Goal: Transaction & Acquisition: Book appointment/travel/reservation

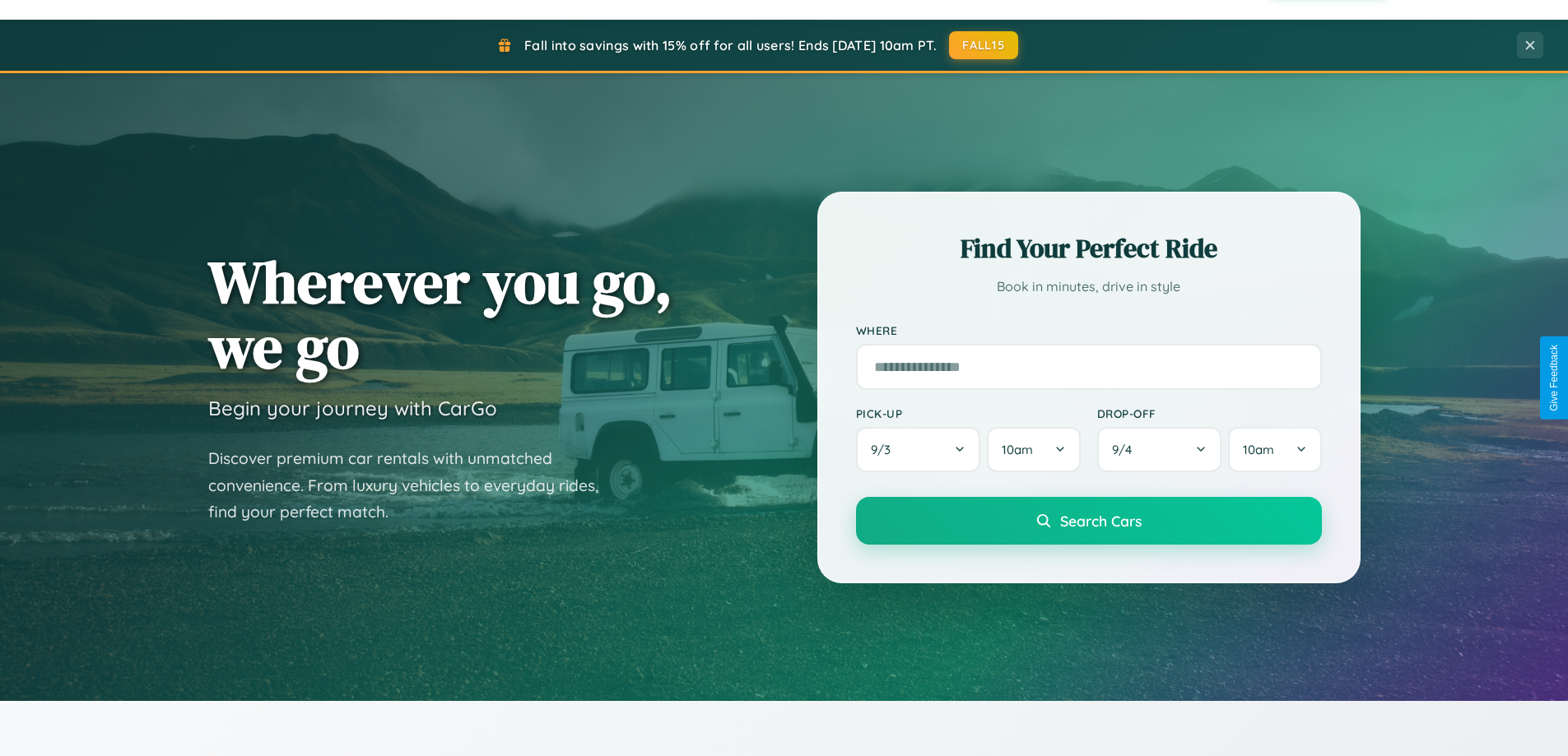
scroll to position [1133, 0]
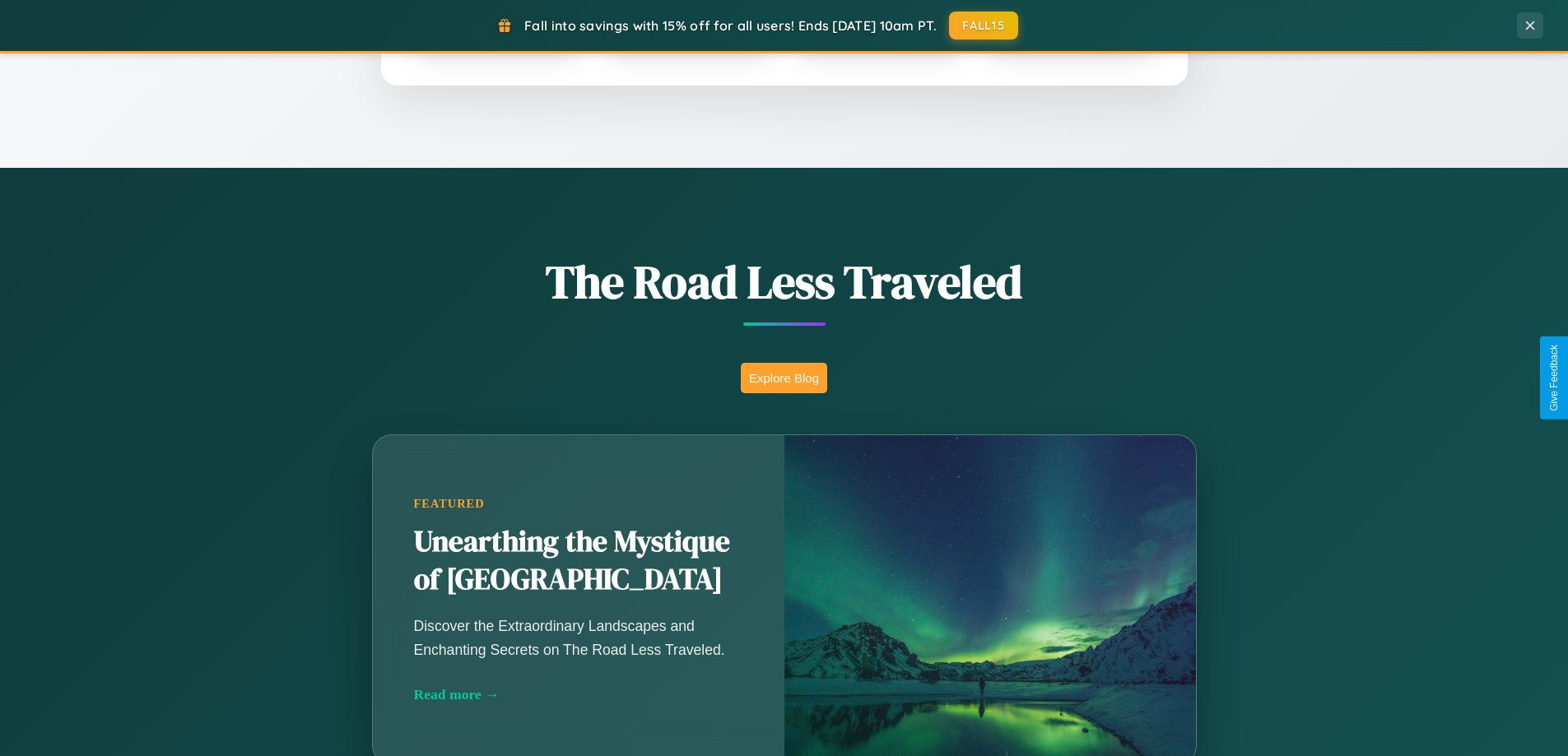
click at [784, 378] on button "Explore Blog" at bounding box center [784, 378] width 86 height 30
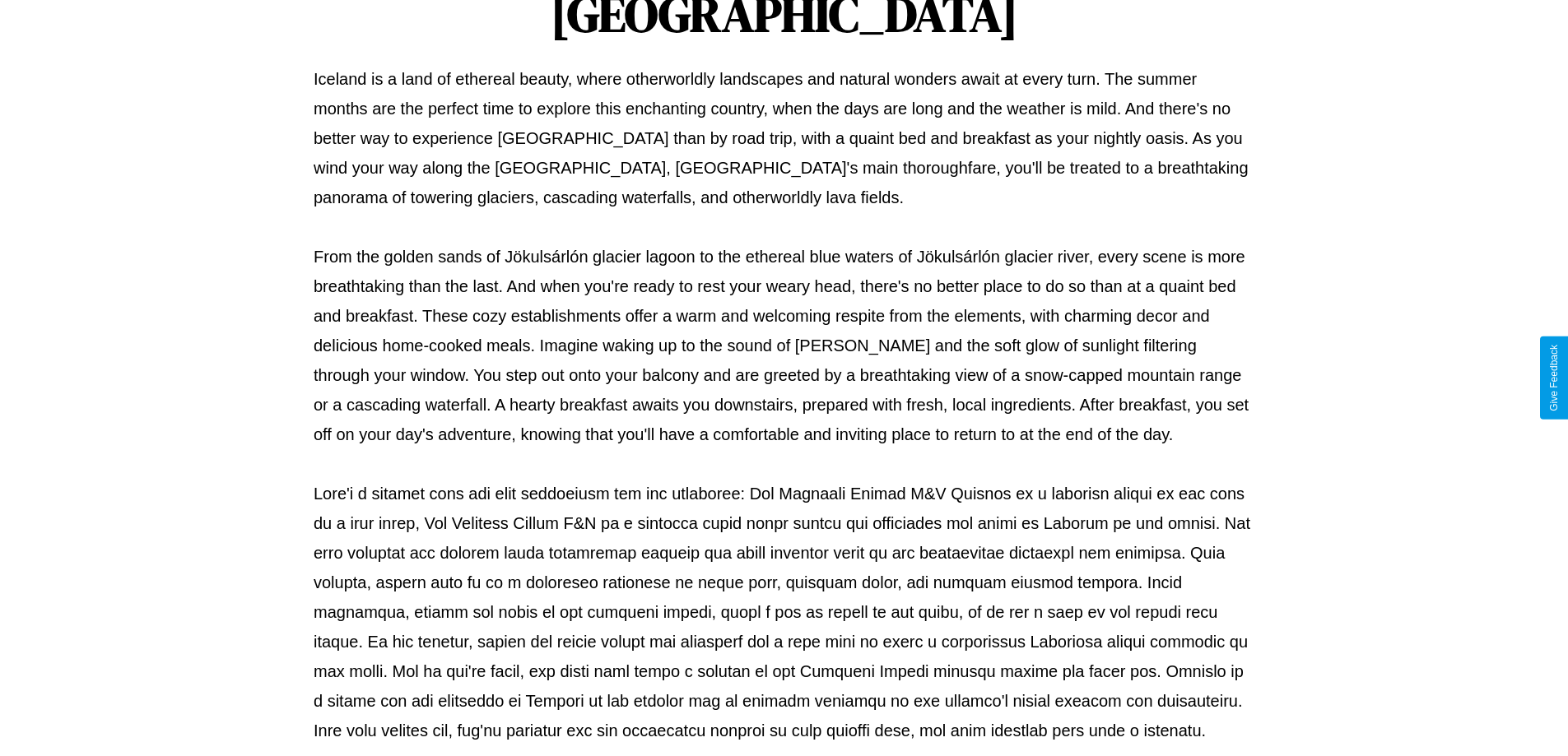
scroll to position [532, 0]
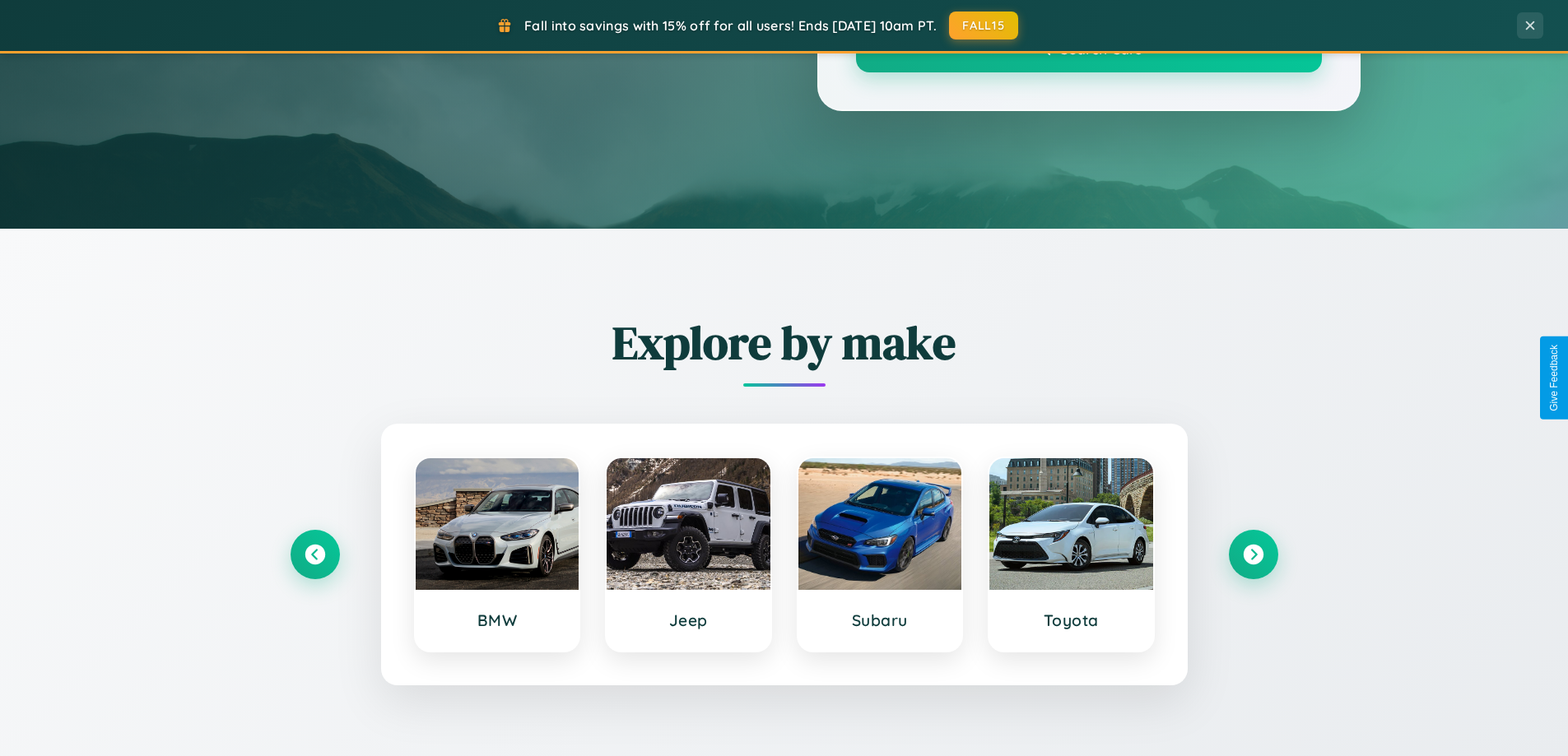
scroll to position [1133, 0]
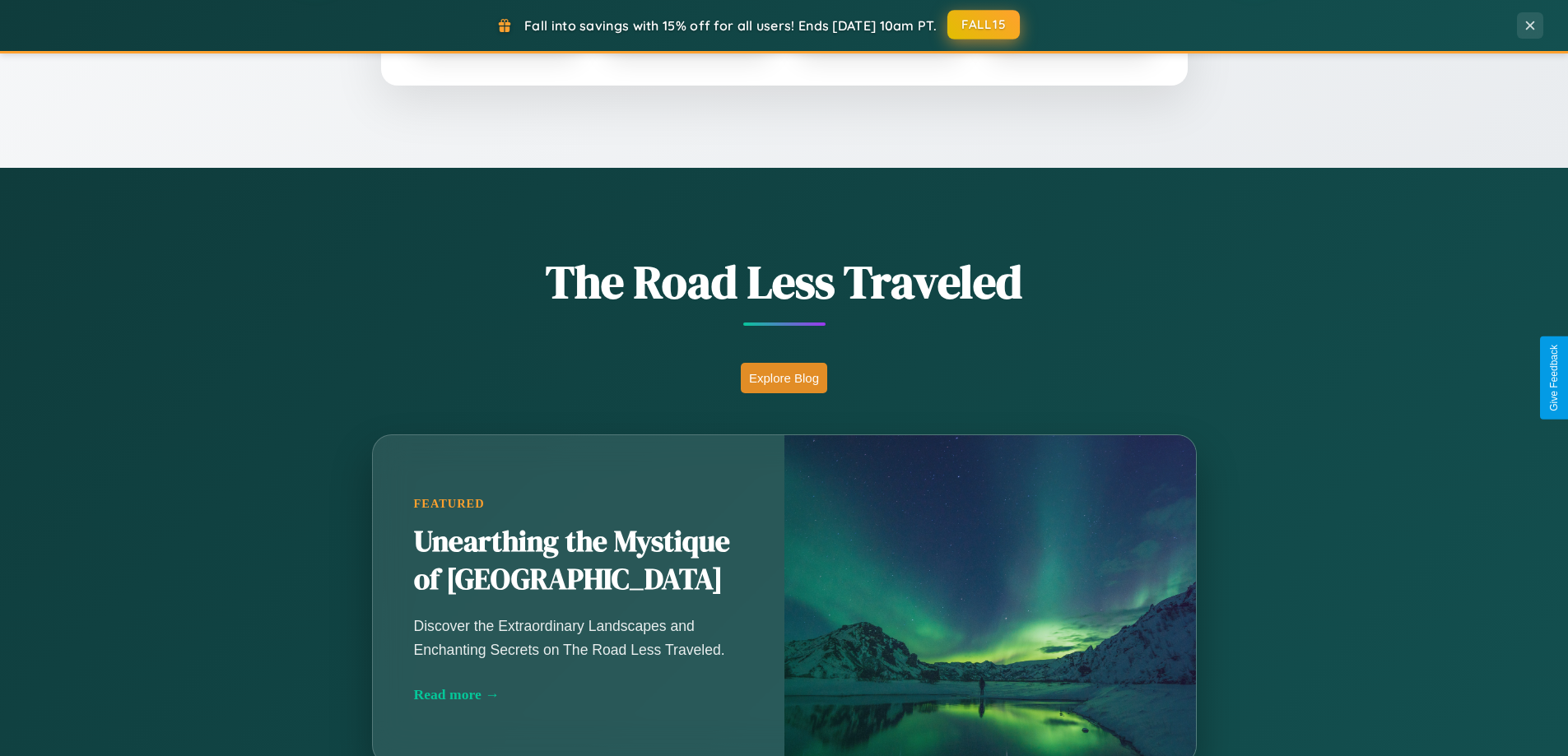
click at [984, 25] on button "FALL15" at bounding box center [983, 24] width 73 height 29
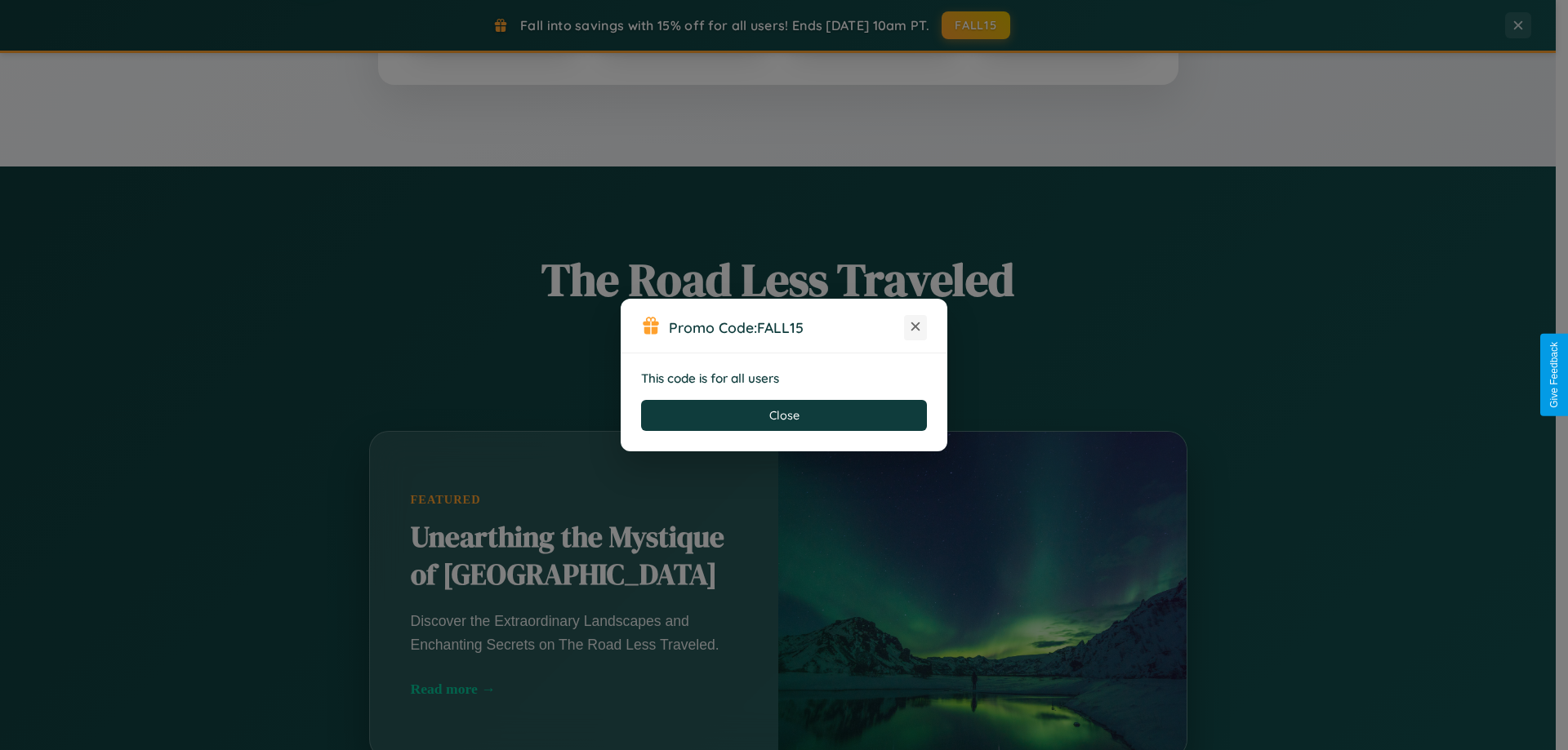
click at [915, 327] on icon at bounding box center [916, 327] width 17 height 17
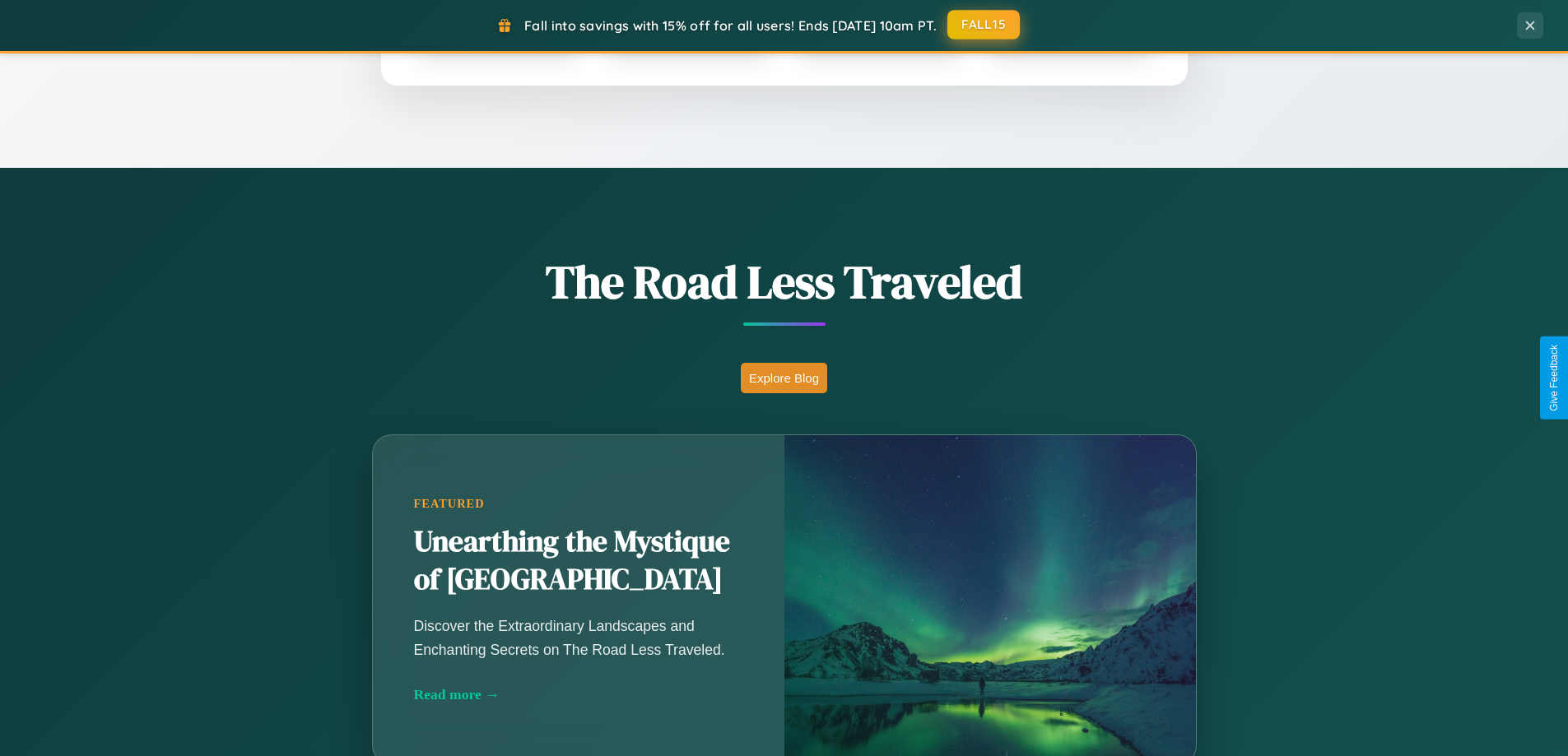
click at [984, 25] on button "FALL15" at bounding box center [983, 24] width 73 height 29
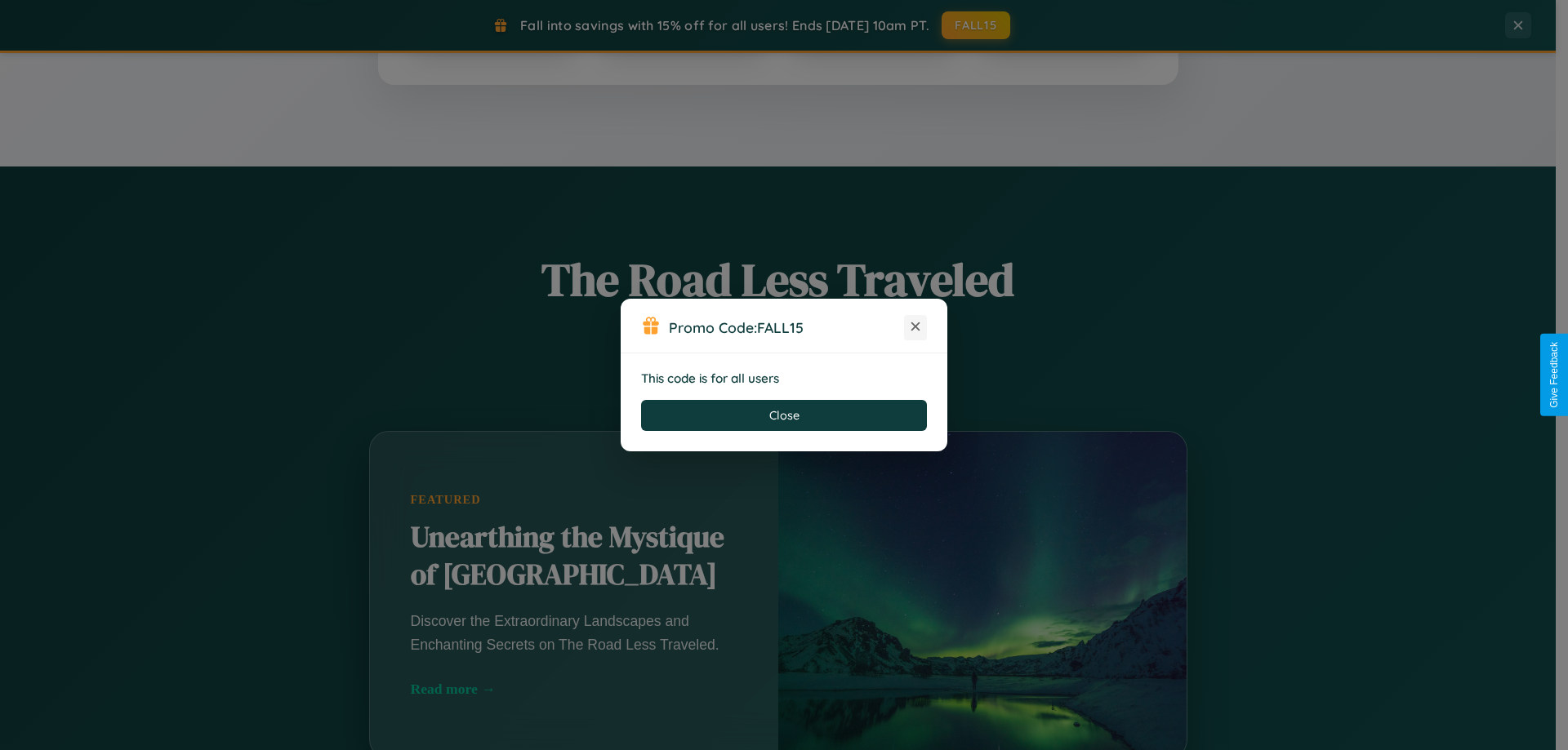
click at [915, 327] on icon at bounding box center [916, 327] width 17 height 17
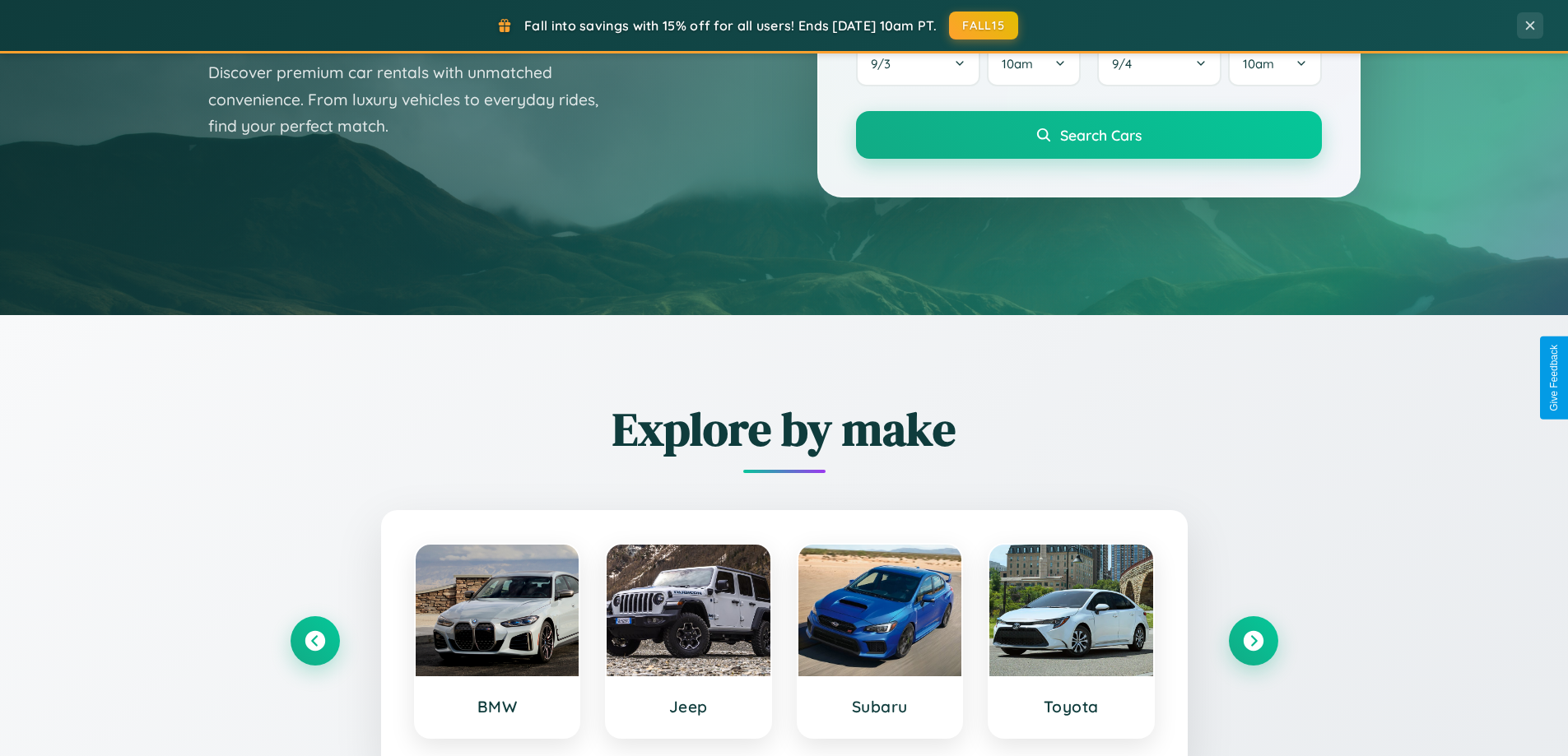
scroll to position [48, 0]
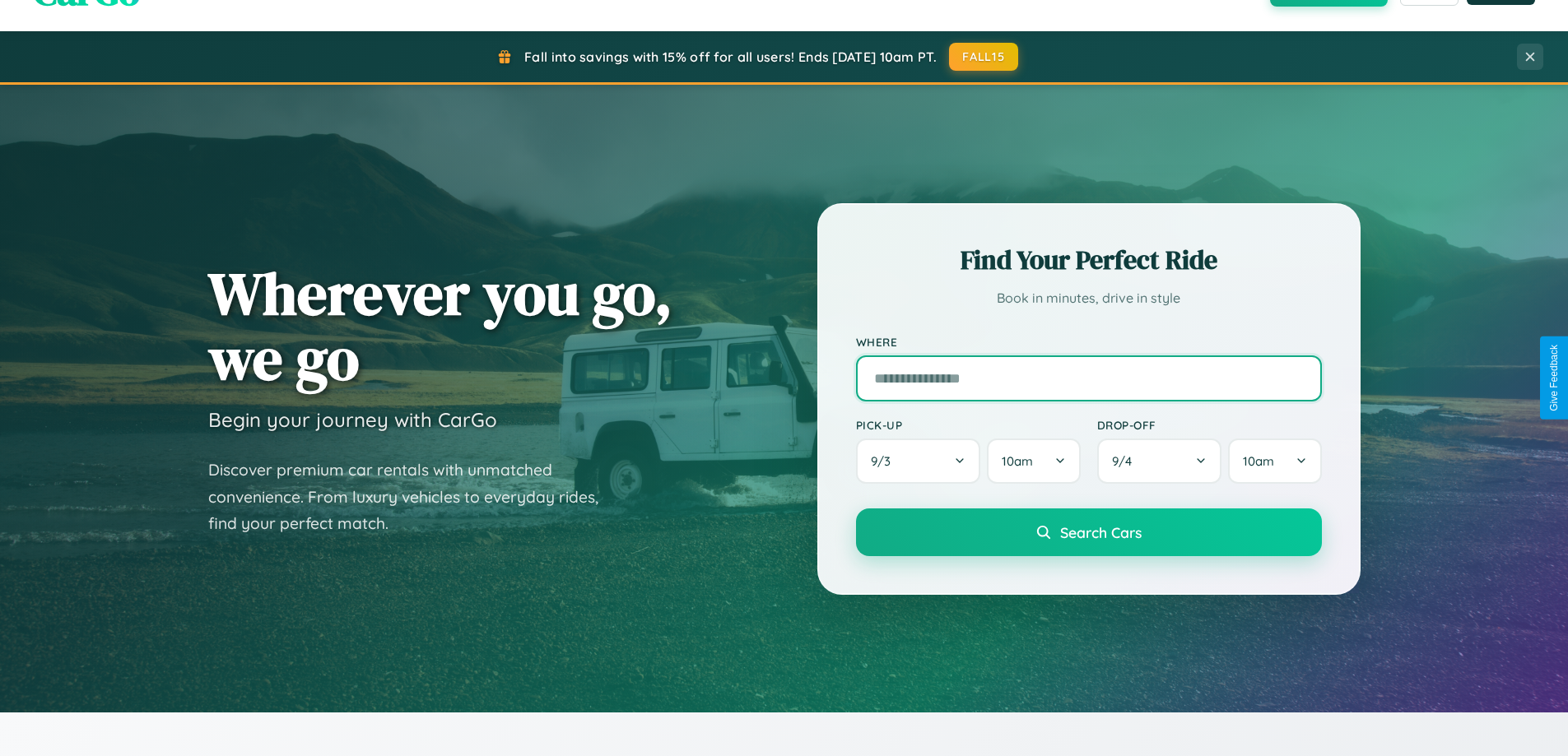
click at [1088, 378] on input "text" at bounding box center [1089, 378] width 466 height 46
type input "**********"
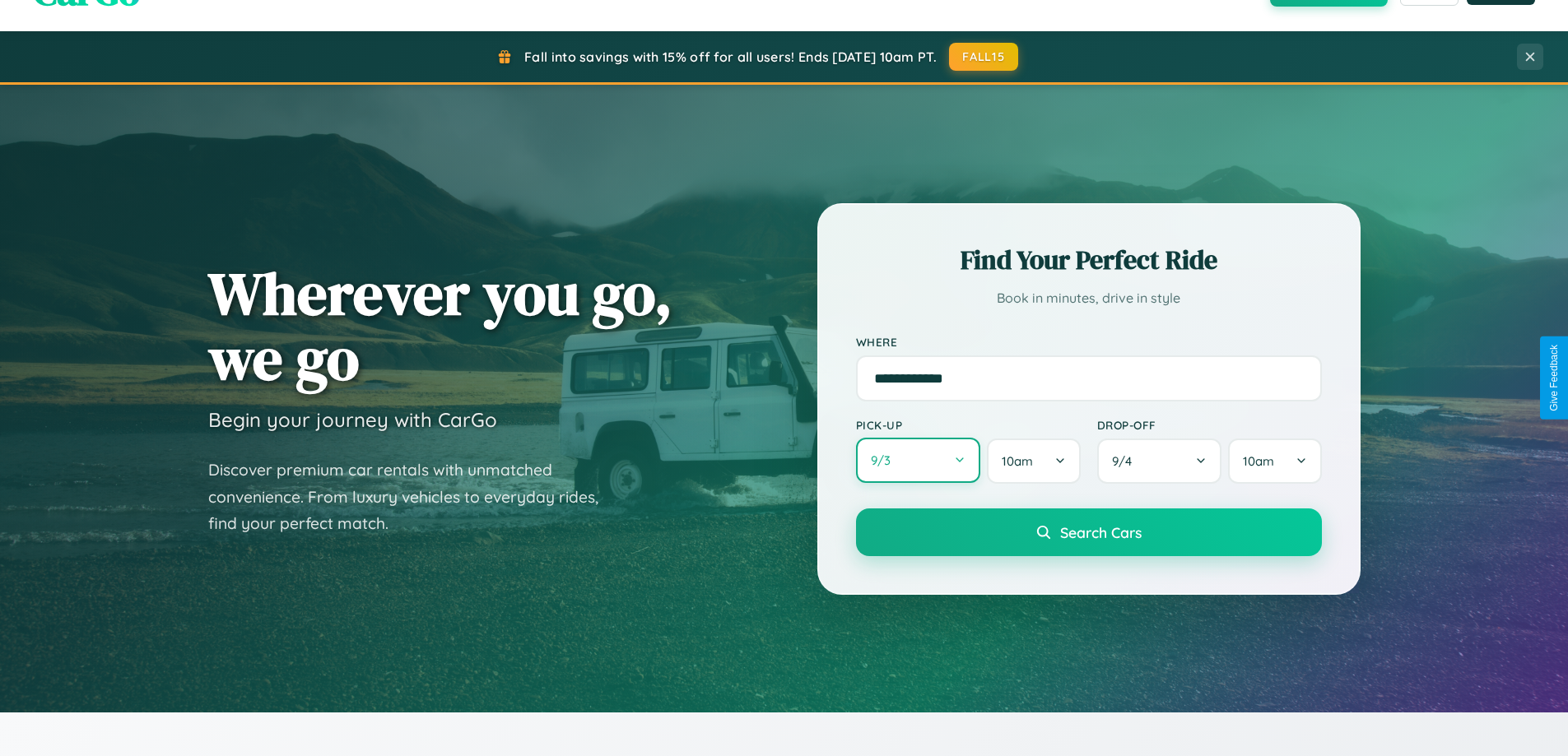
click at [918, 461] on button "9 / 3" at bounding box center [919, 460] width 125 height 45
select select "*"
select select "****"
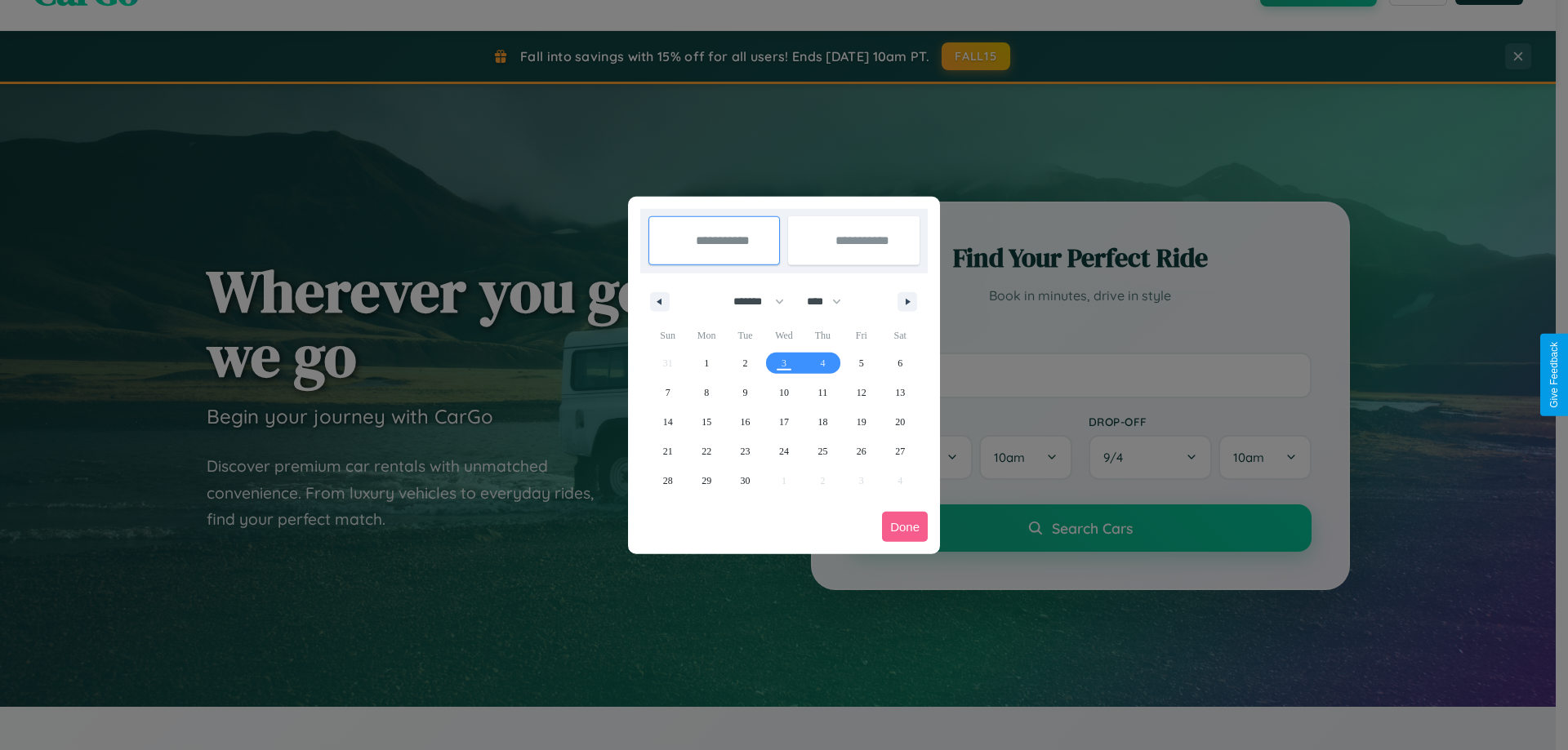
click at [751, 302] on select "******* ******** ***** ***** *** **** **** ****** ********* ******* ******** **…" at bounding box center [756, 302] width 70 height 27
select select "*"
click at [831, 302] on select "**** **** **** **** **** **** **** **** **** **** **** **** **** **** **** ****…" at bounding box center [823, 302] width 49 height 27
select select "****"
click at [745, 421] on span "14" at bounding box center [746, 422] width 10 height 29
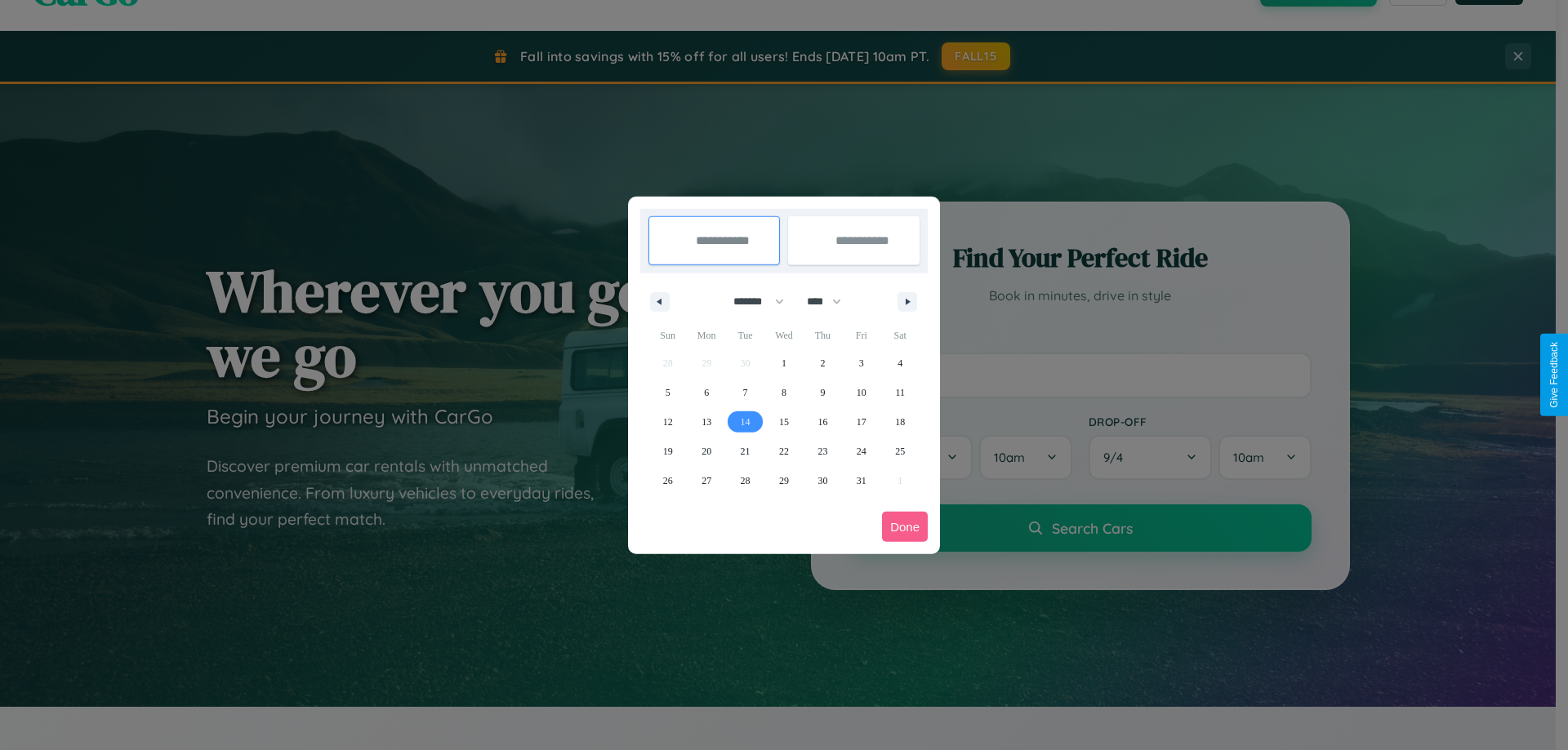
type input "**********"
click at [783, 451] on span "22" at bounding box center [784, 451] width 10 height 29
type input "**********"
click at [905, 526] on button "Done" at bounding box center [904, 527] width 46 height 30
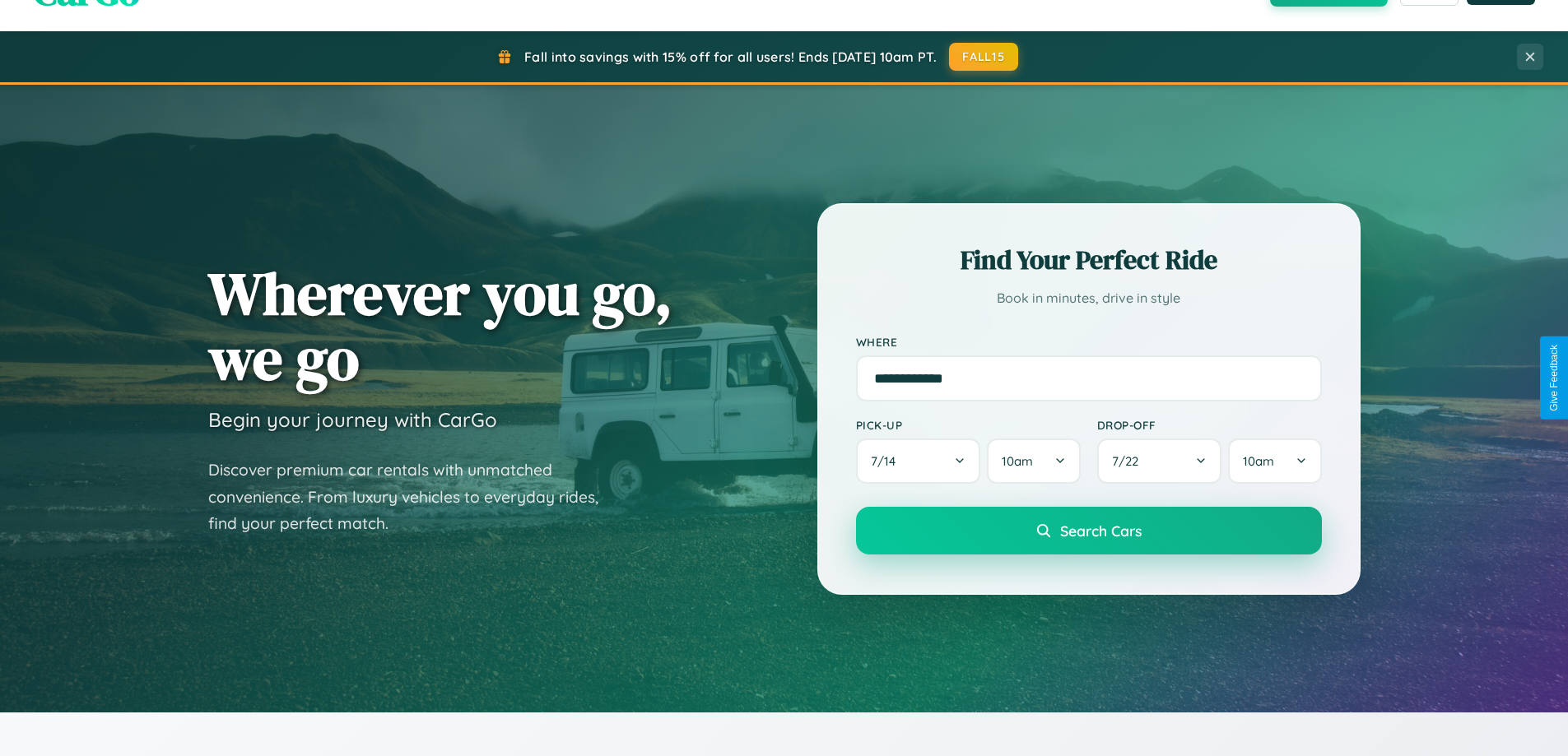
click at [1088, 530] on span "Search Cars" at bounding box center [1101, 531] width 82 height 18
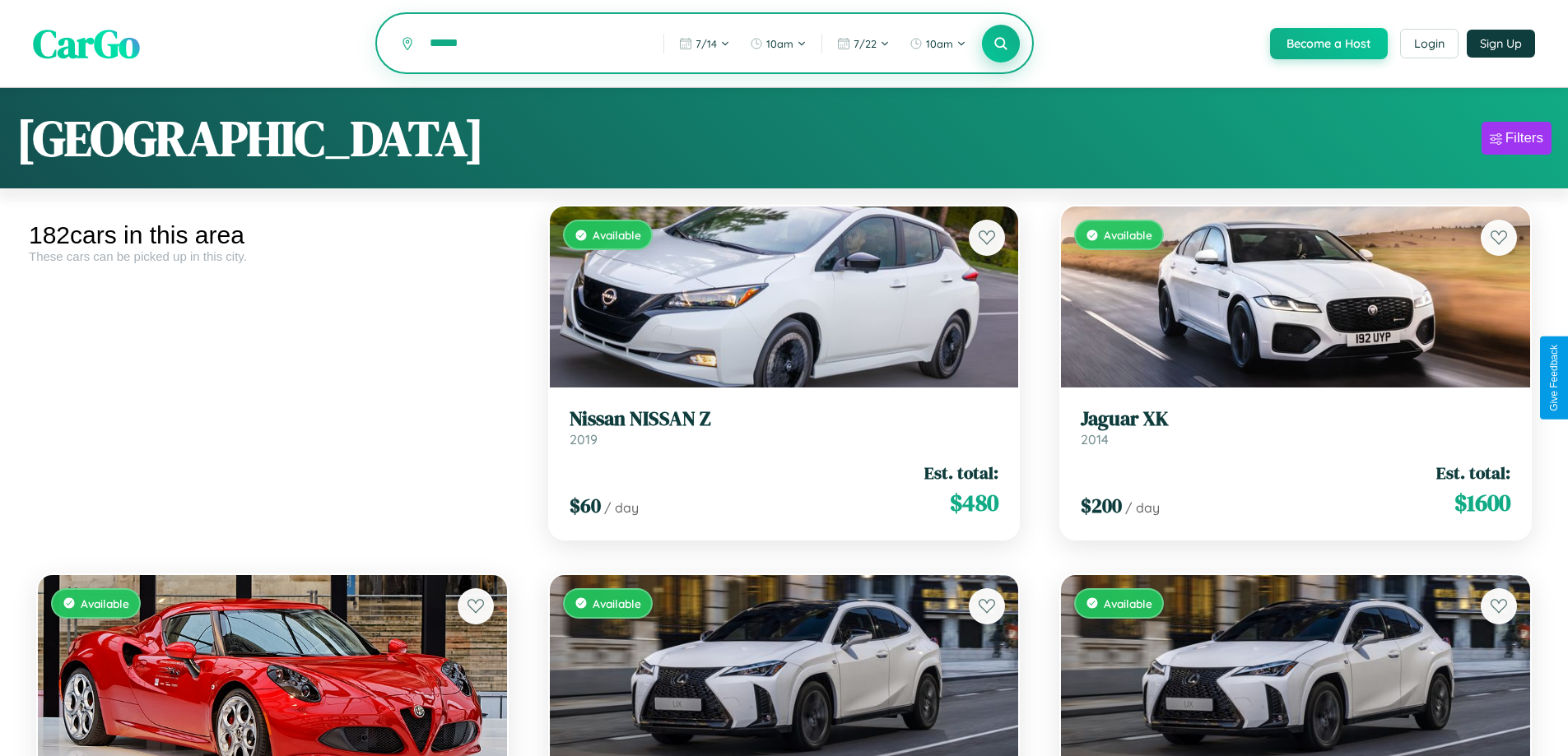
type input "******"
click at [1000, 44] on icon at bounding box center [1001, 43] width 16 height 16
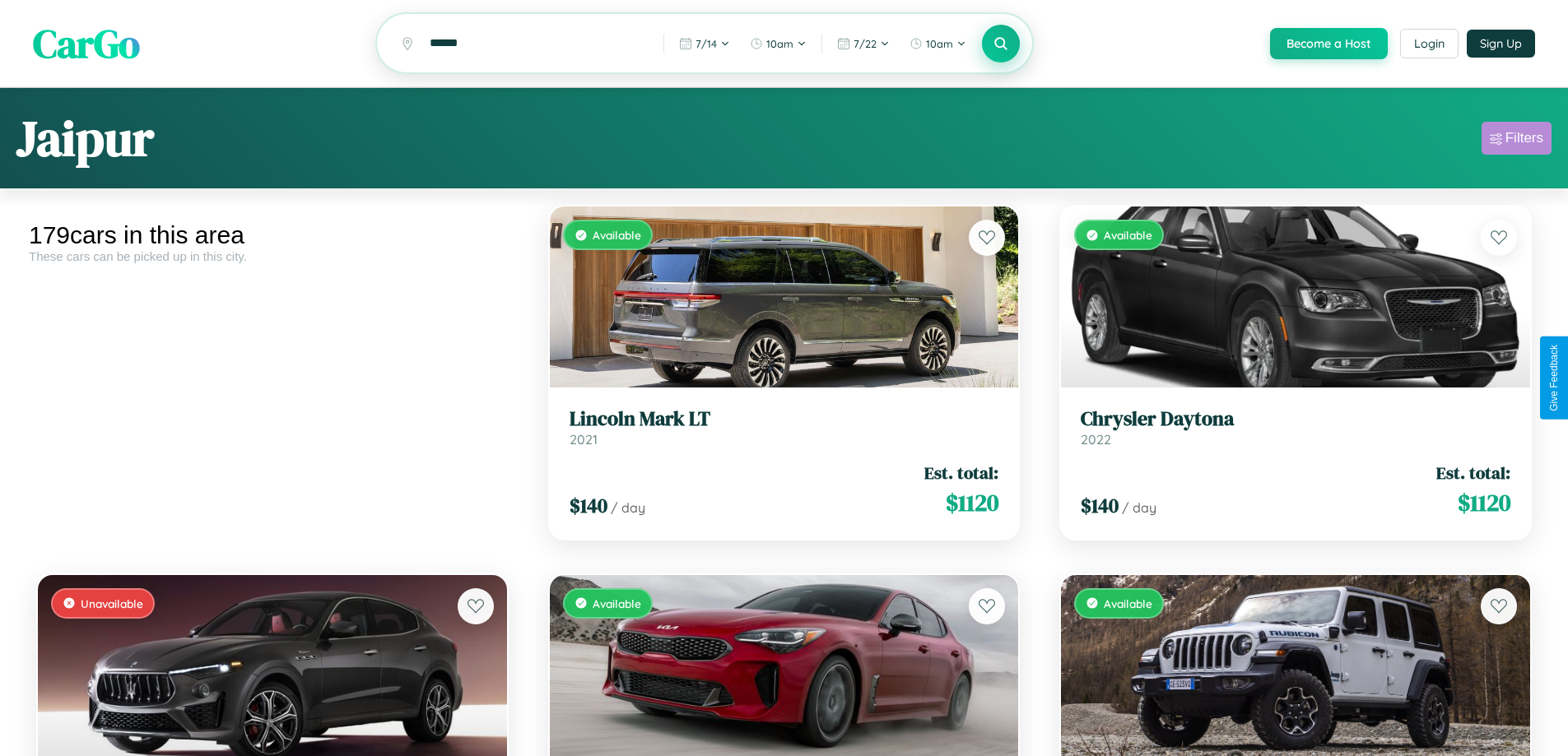
click at [1516, 140] on div "Filters" at bounding box center [1524, 139] width 38 height 17
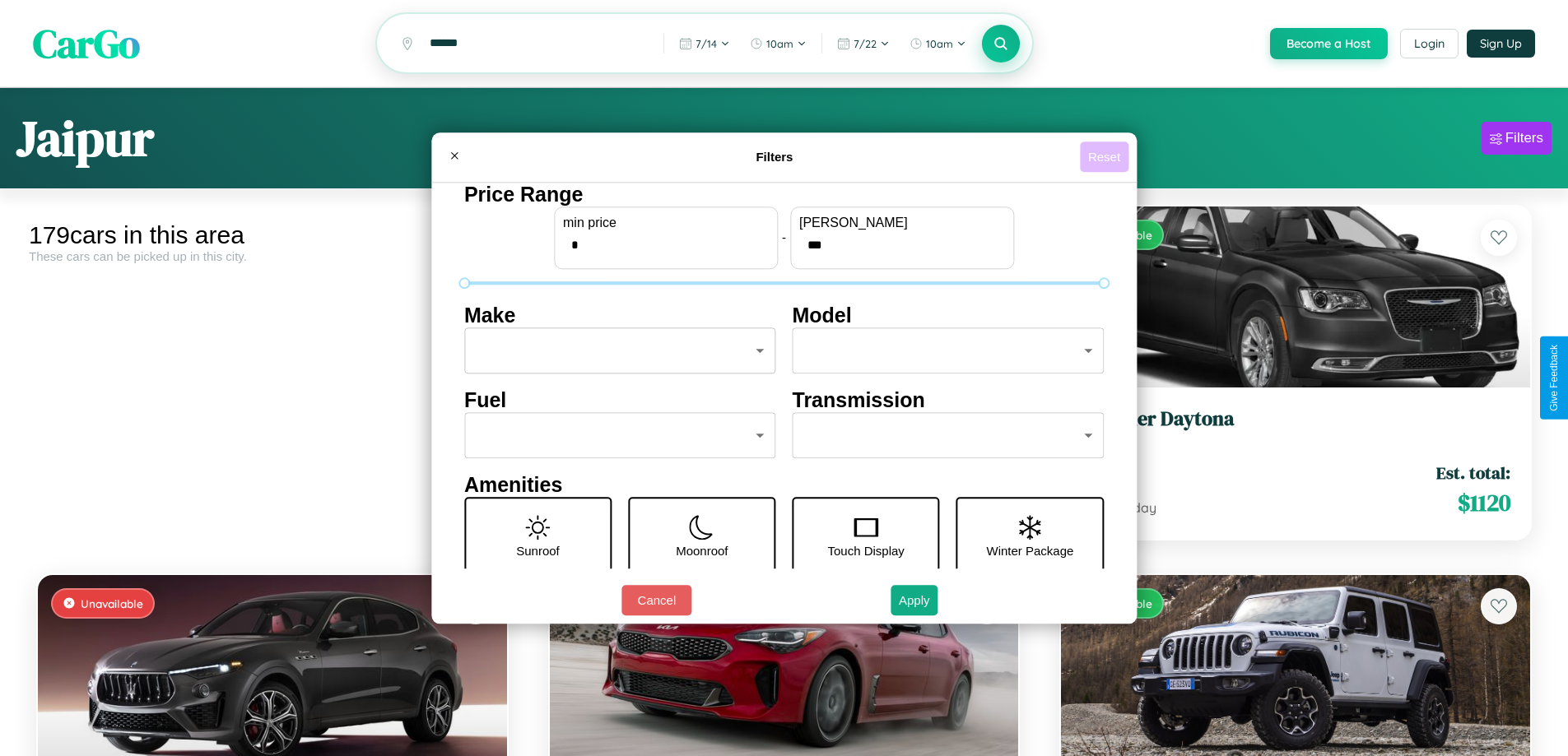
click at [1106, 156] on button "Reset" at bounding box center [1104, 156] width 48 height 30
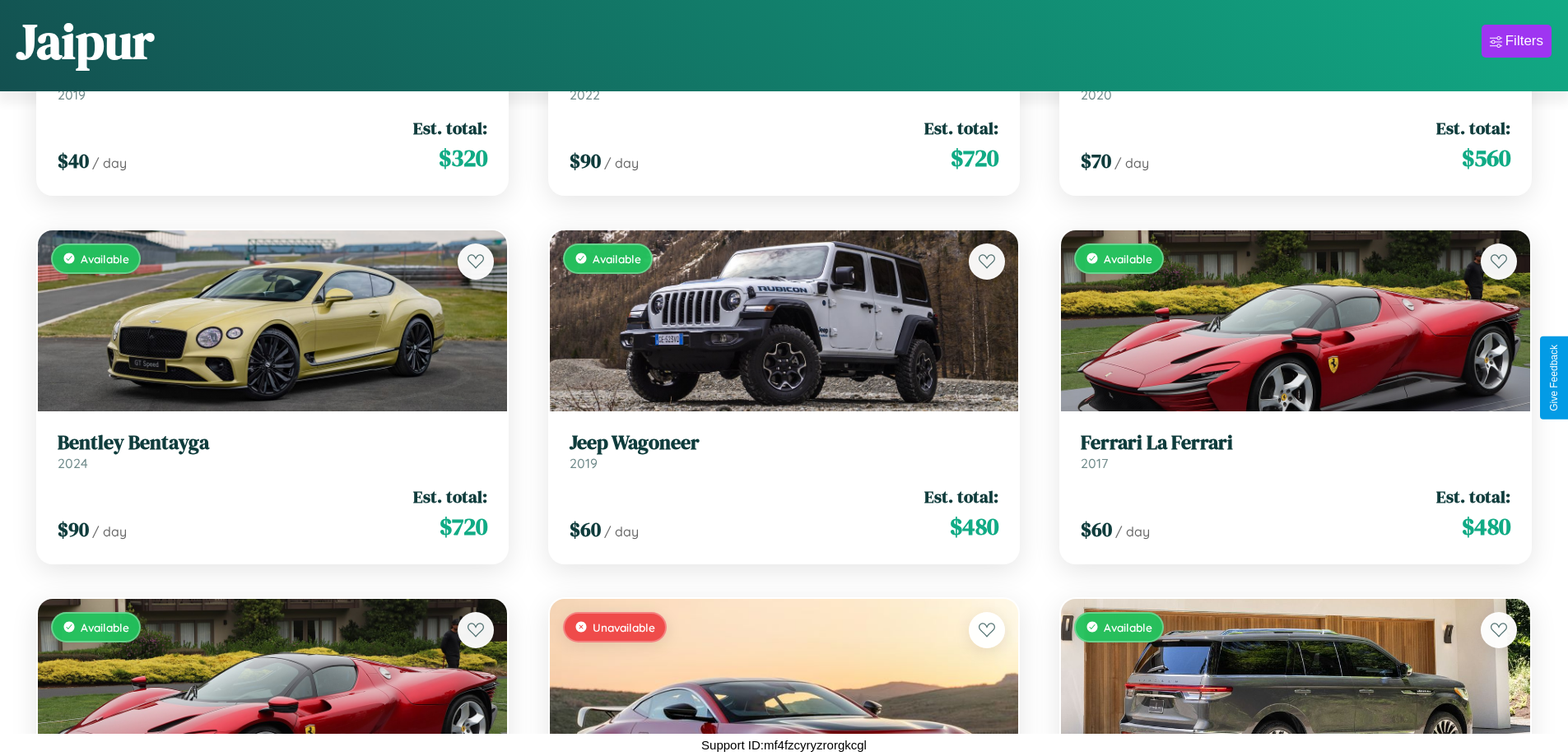
scroll to position [14235, 0]
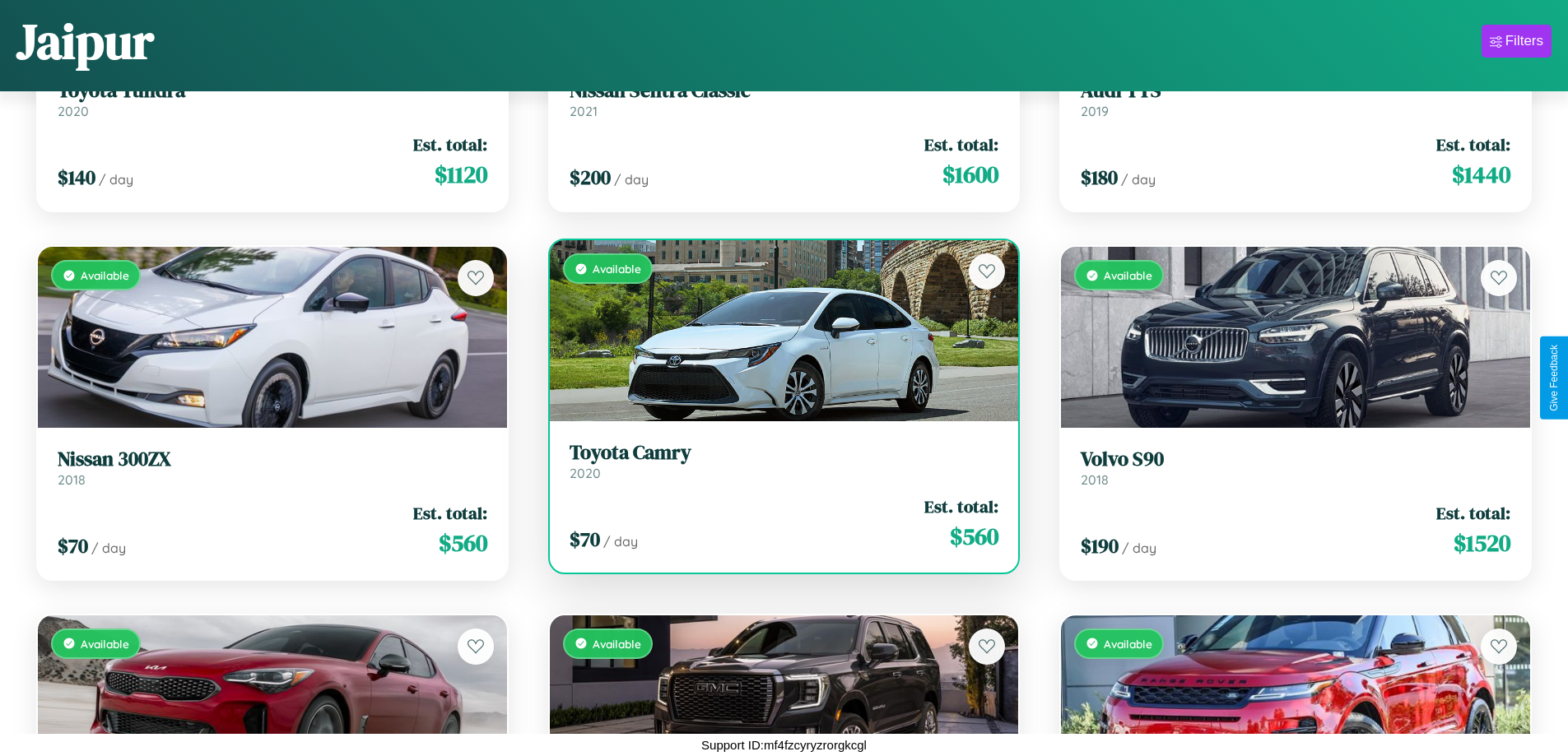
click at [777, 337] on div "Available" at bounding box center [784, 331] width 469 height 181
click at [777, 331] on div "Available" at bounding box center [784, 331] width 469 height 181
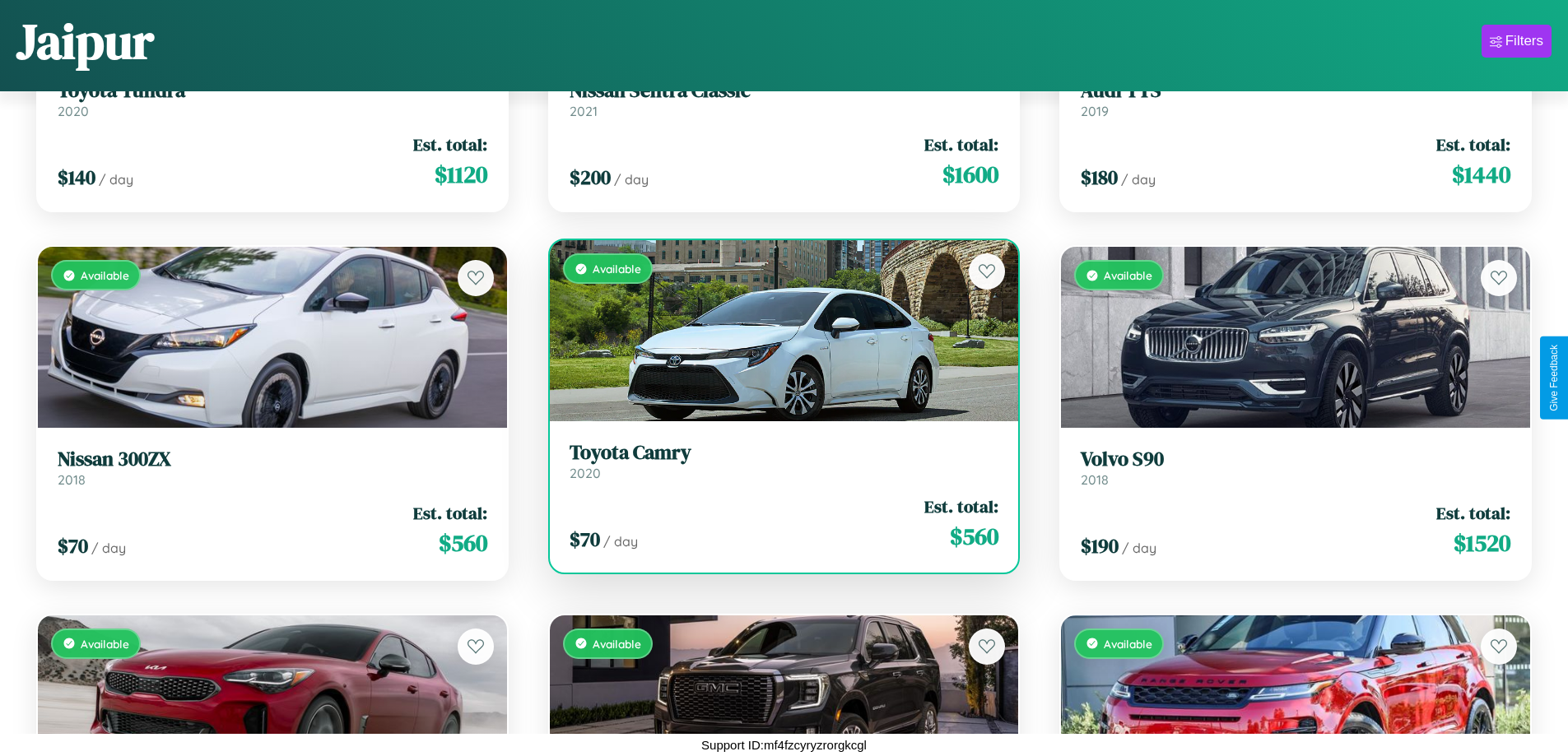
click at [777, 331] on div "Available" at bounding box center [784, 331] width 469 height 181
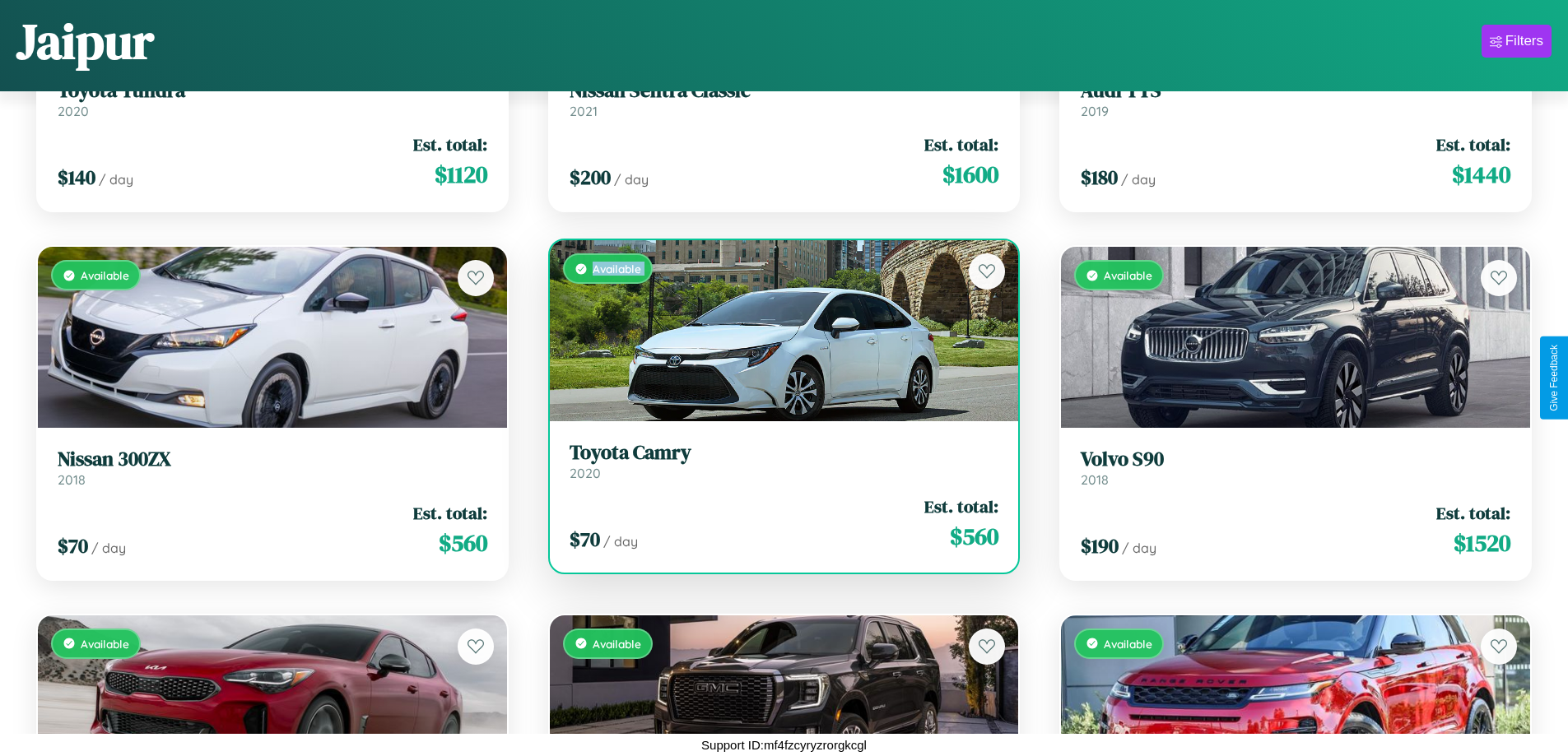
click at [777, 331] on div "Available" at bounding box center [784, 331] width 469 height 181
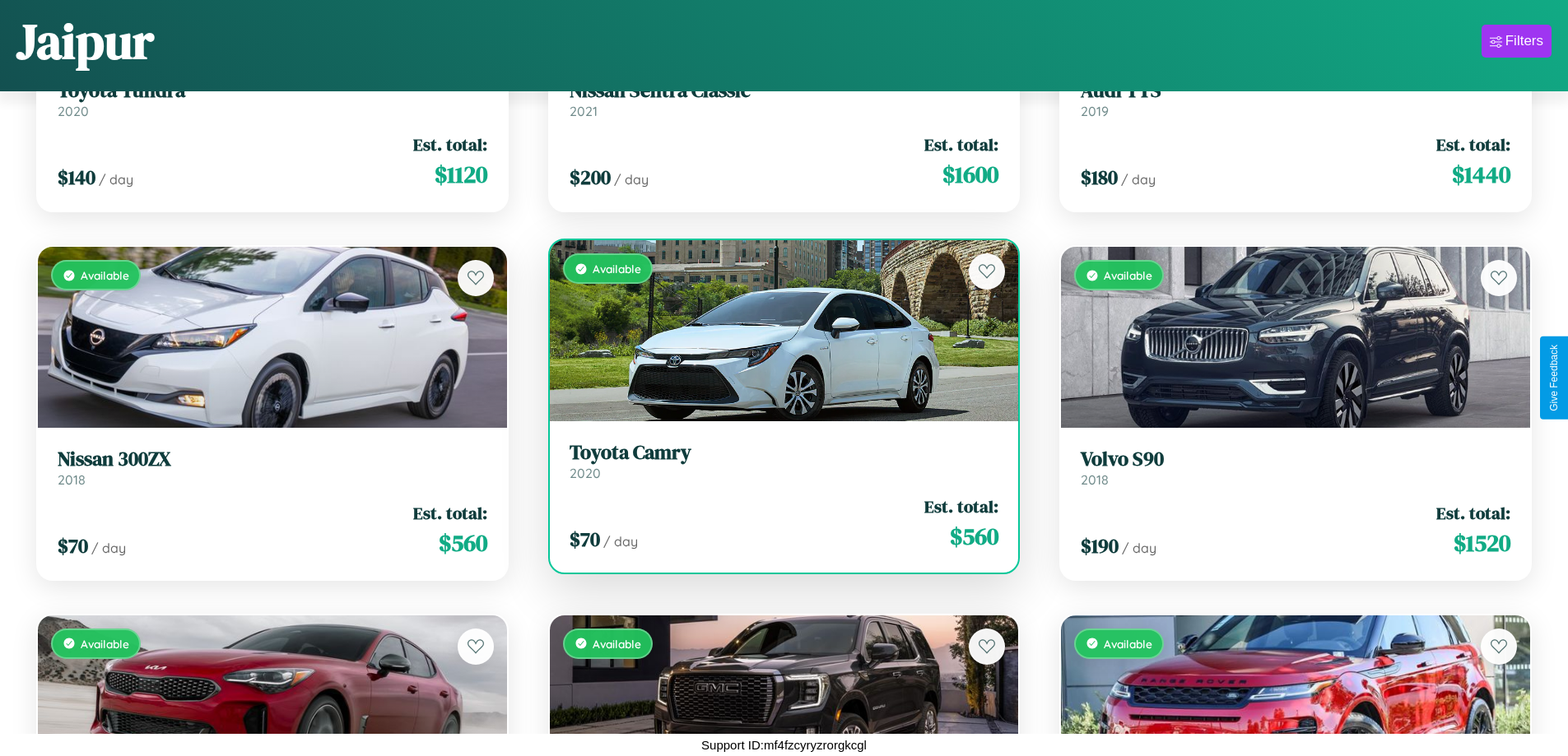
click at [777, 331] on div "Available" at bounding box center [784, 331] width 469 height 181
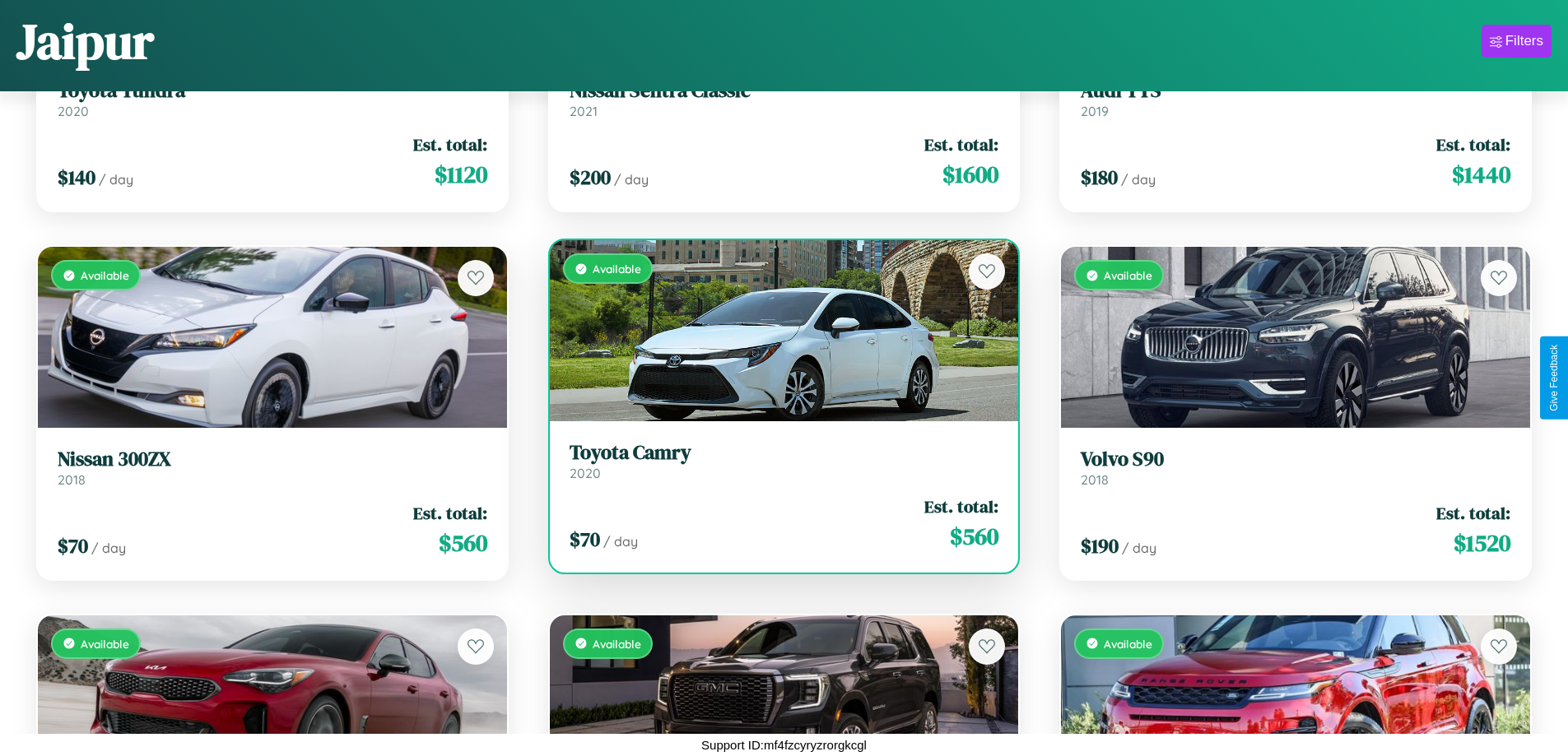
click at [777, 331] on div "Available" at bounding box center [784, 331] width 469 height 181
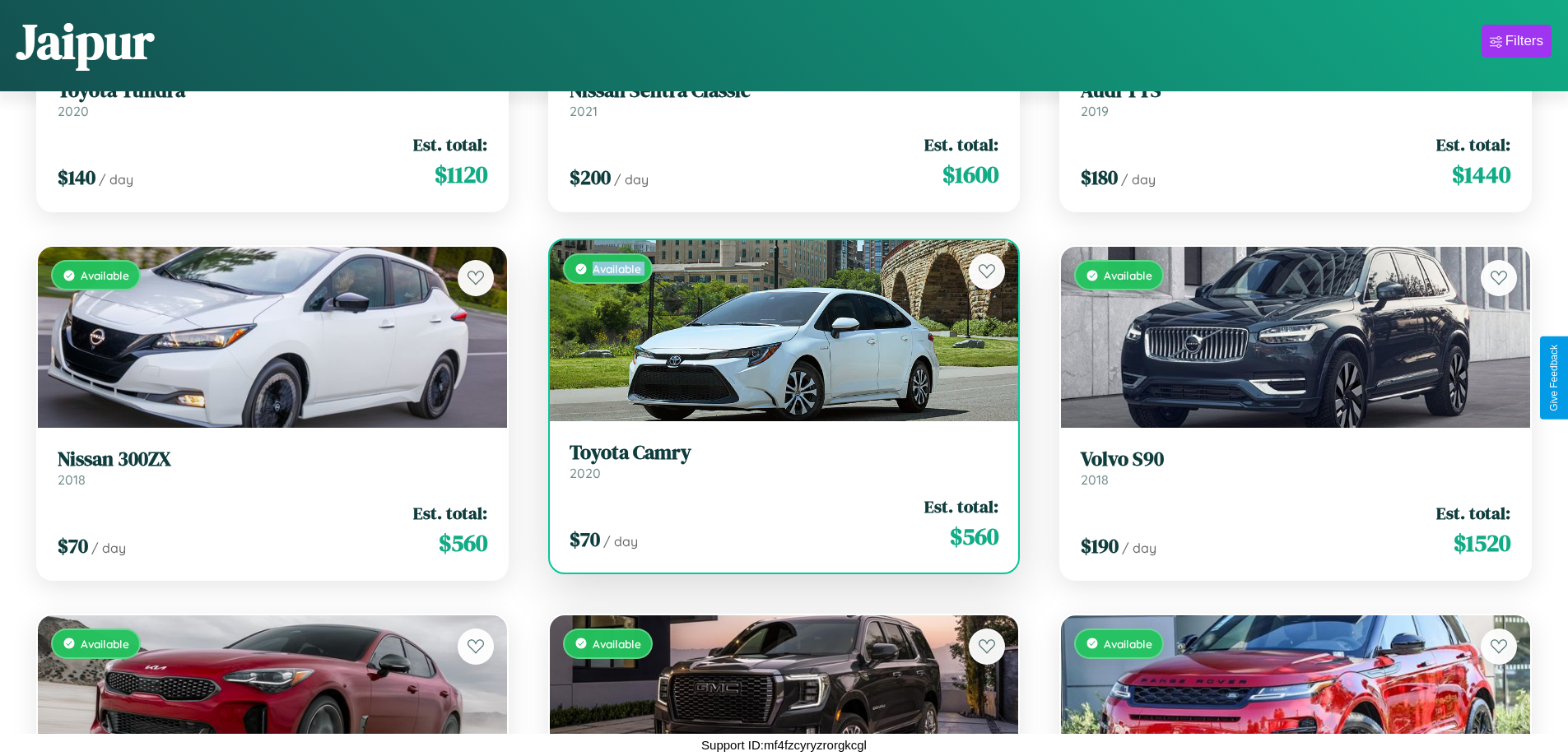
click at [777, 461] on h3 "Toyota Camry" at bounding box center [784, 453] width 429 height 24
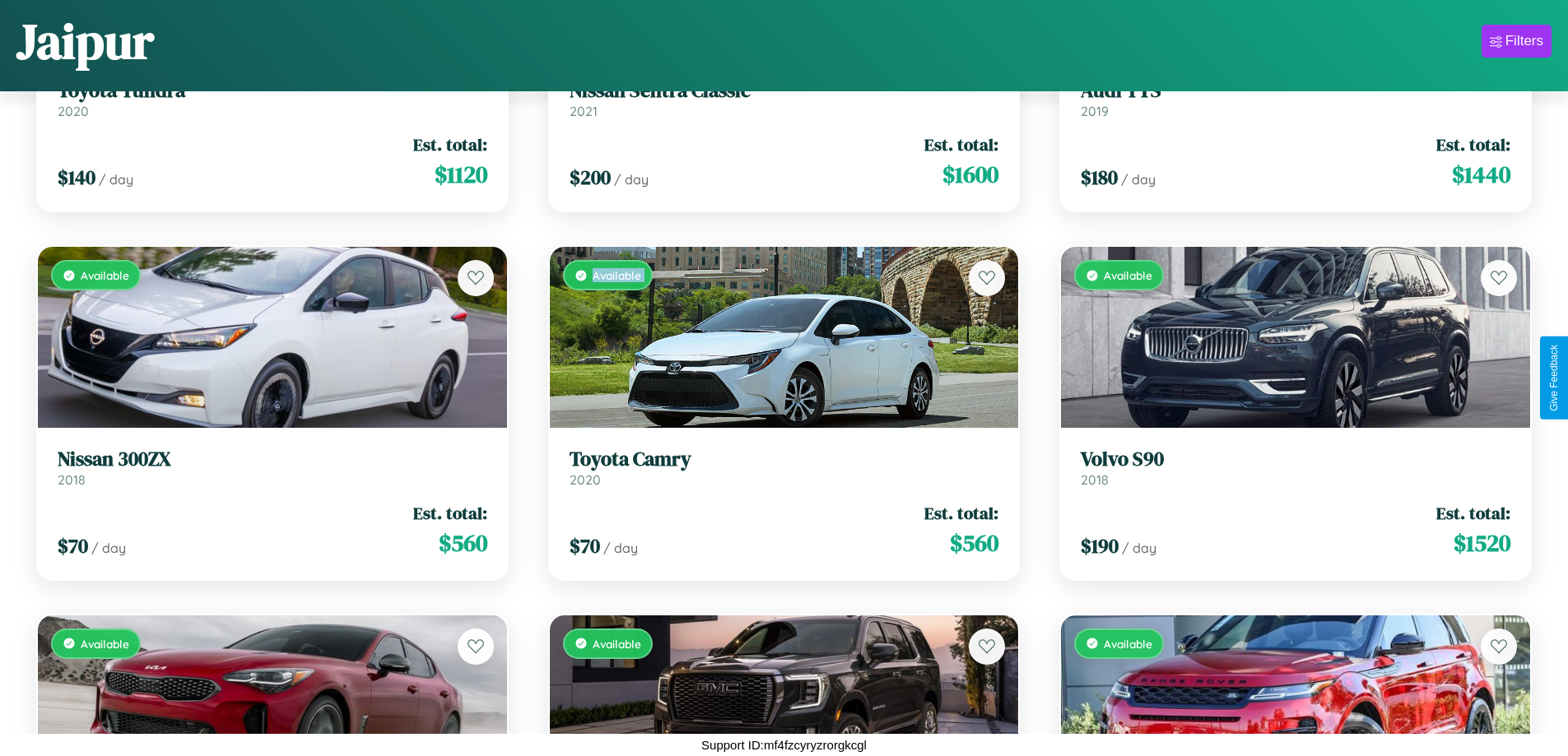
scroll to position [78, 0]
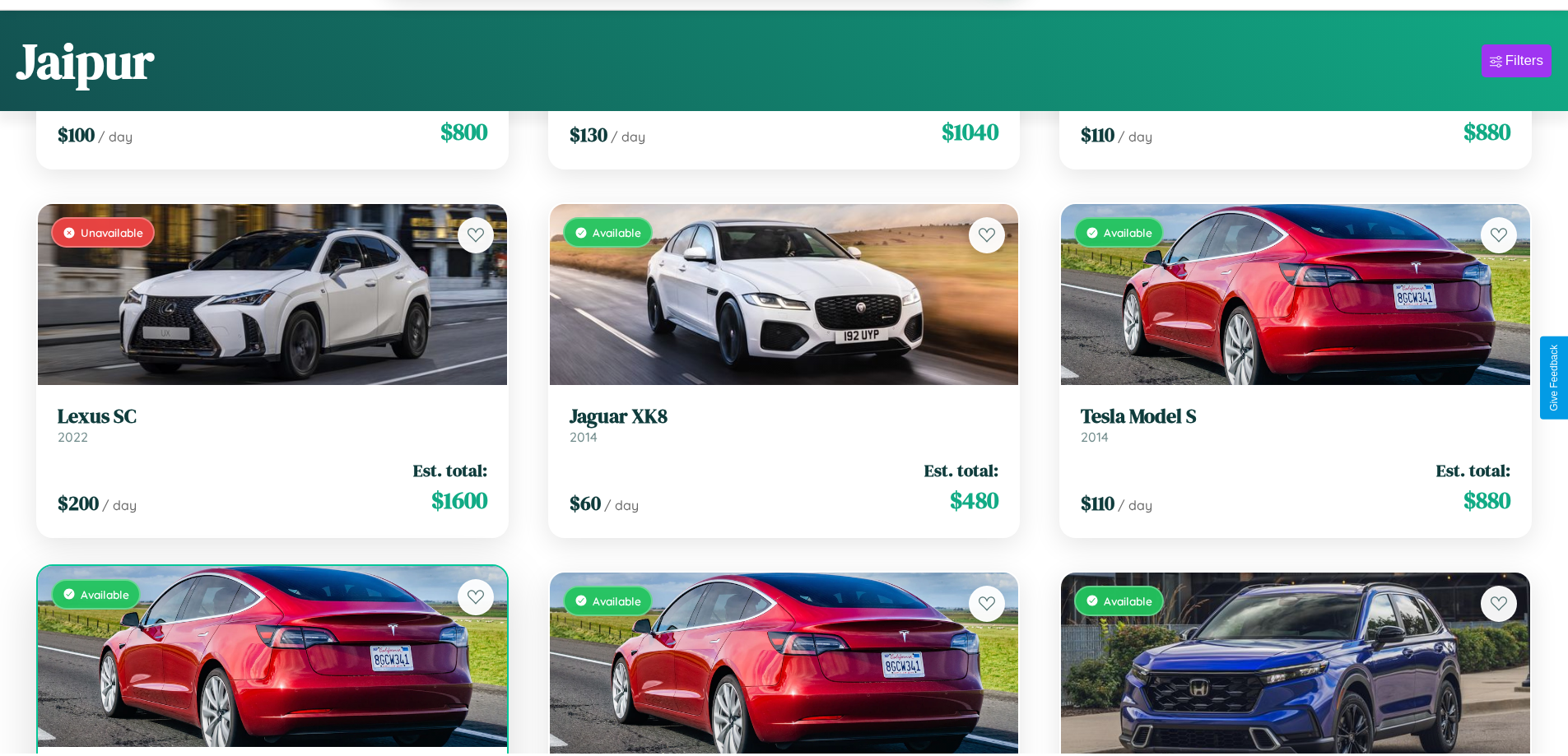
click at [270, 658] on div "Available" at bounding box center [272, 657] width 469 height 181
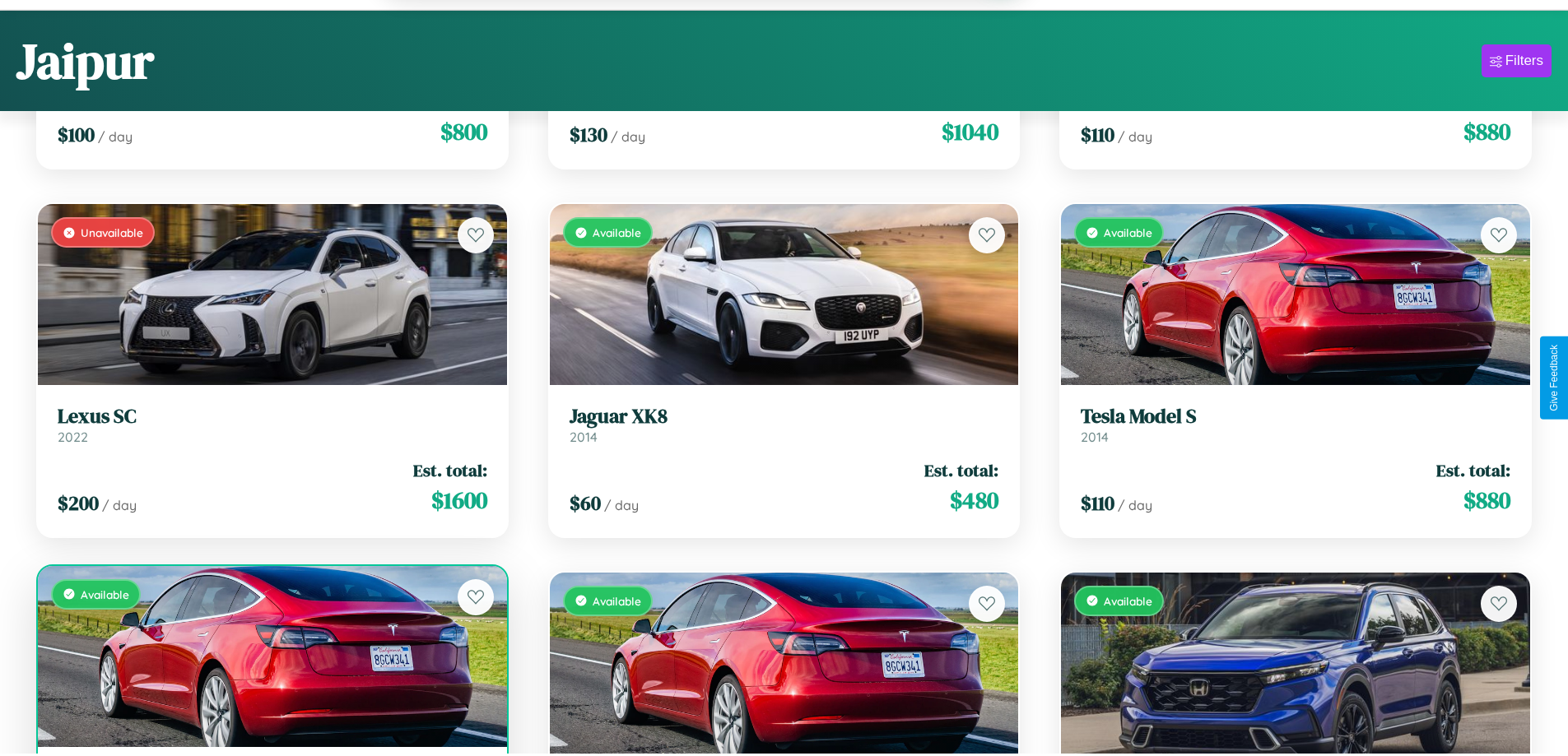
click at [270, 658] on div "Available" at bounding box center [272, 657] width 469 height 181
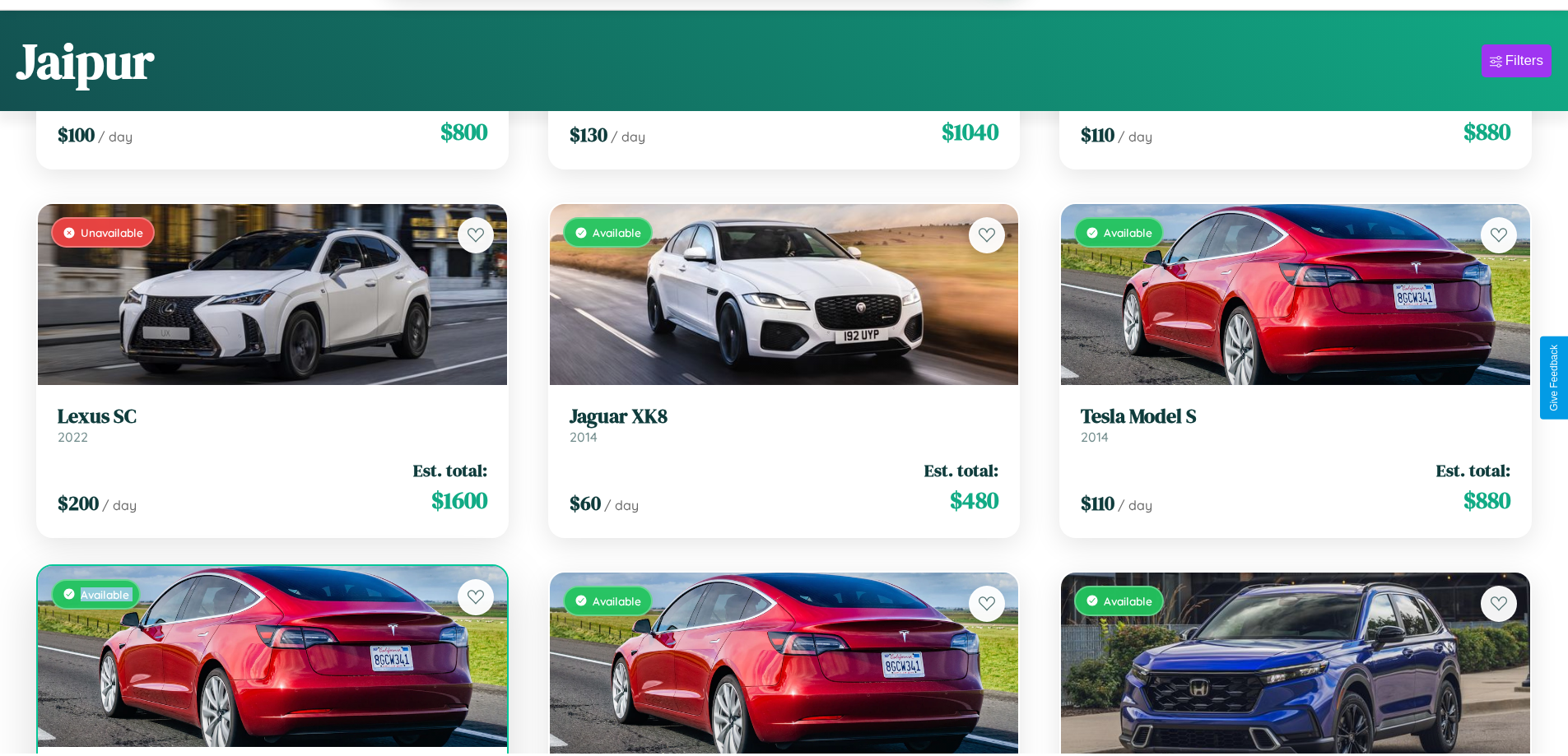
click at [270, 658] on div "Available" at bounding box center [272, 657] width 469 height 181
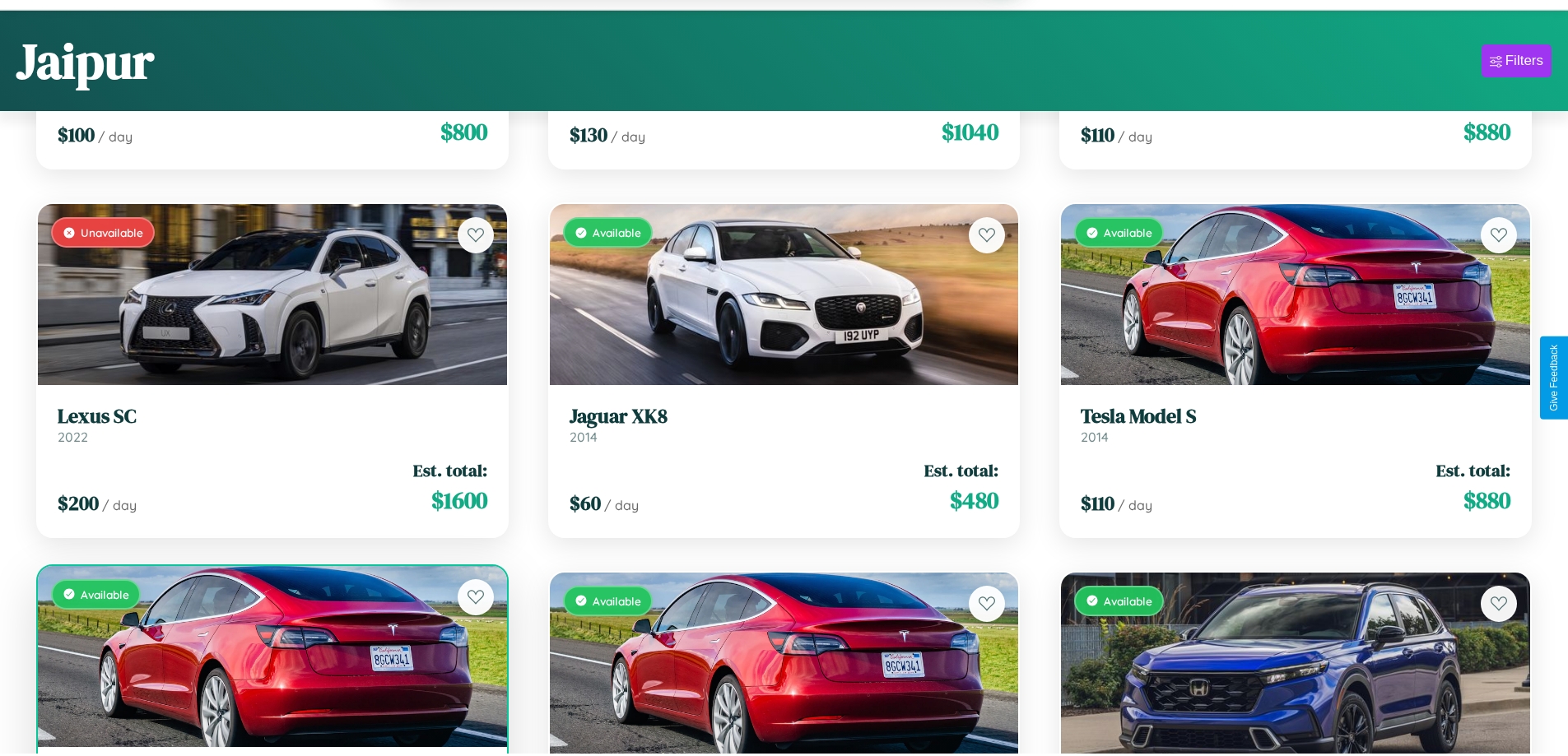
click at [270, 658] on div "Available" at bounding box center [272, 657] width 469 height 181
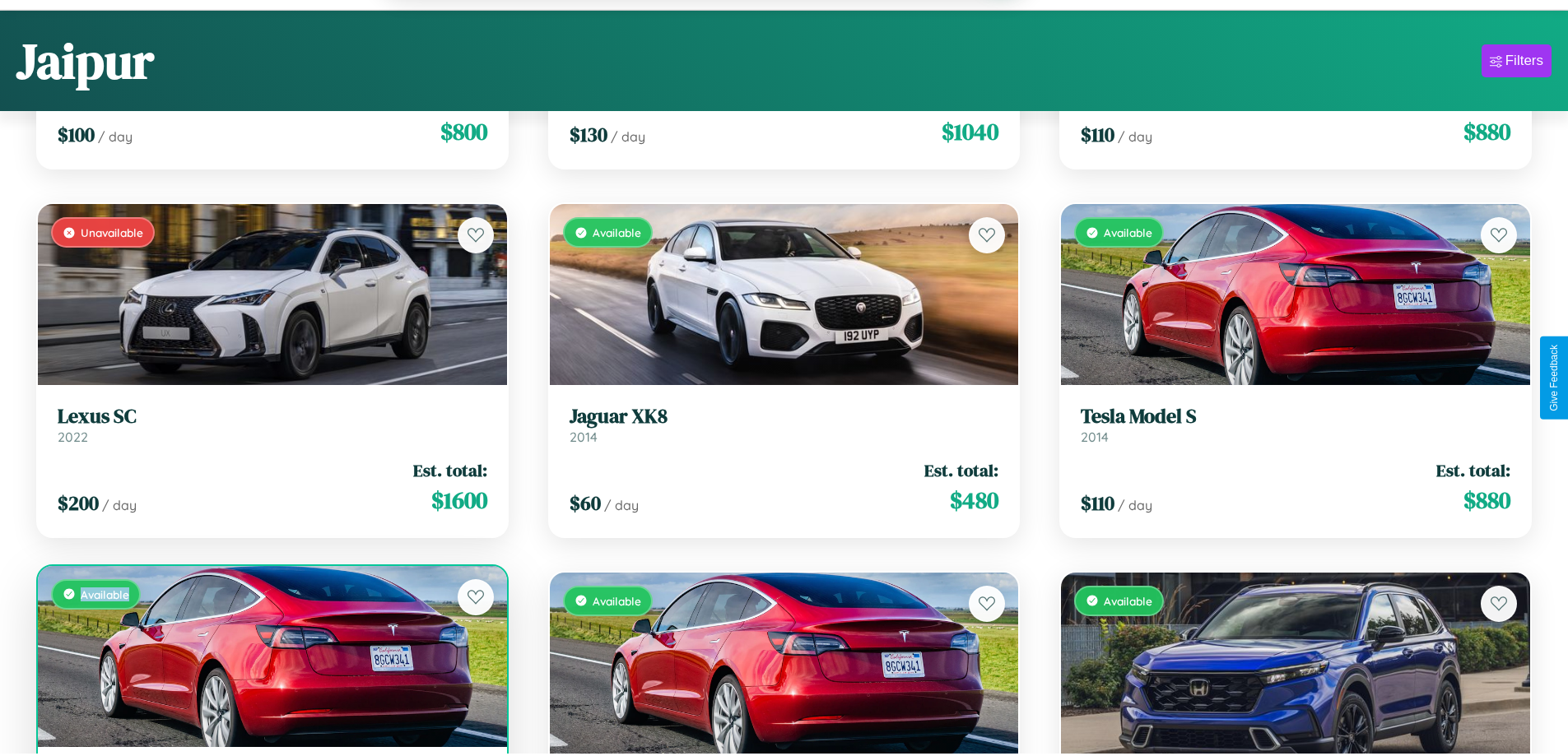
click at [270, 658] on div "Available" at bounding box center [272, 657] width 469 height 181
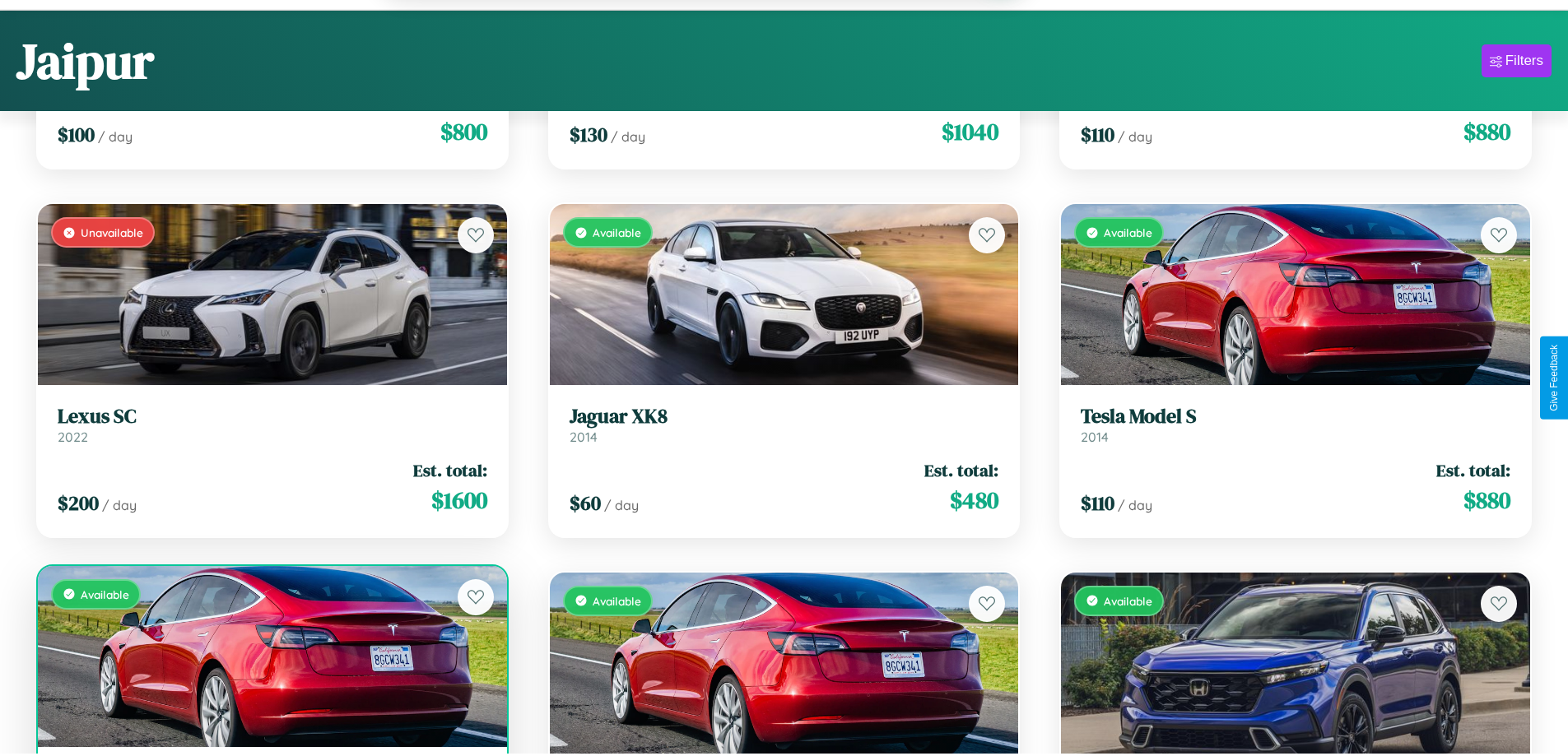
scroll to position [3295, 0]
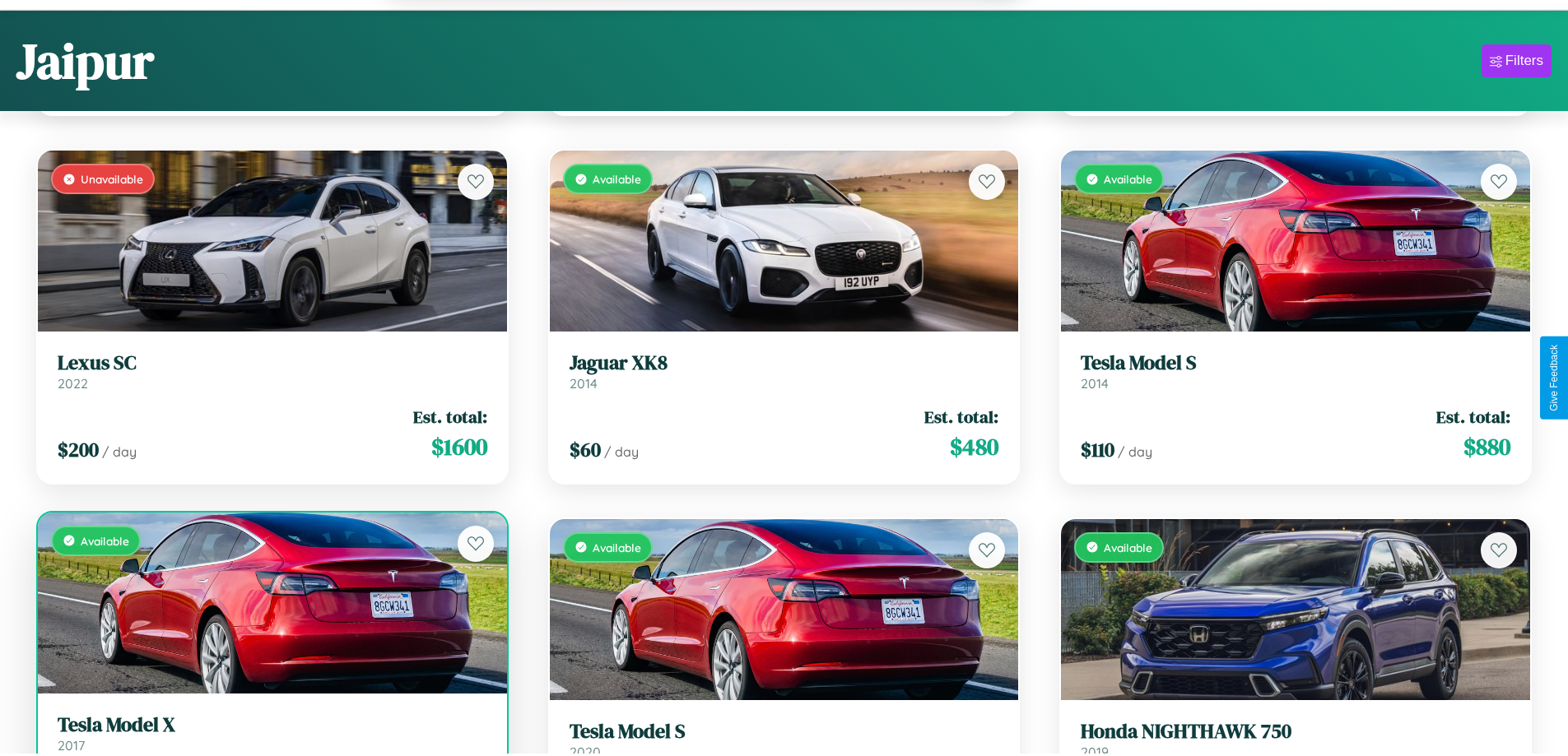
click at [270, 736] on h3 "Tesla Model X" at bounding box center [272, 725] width 429 height 24
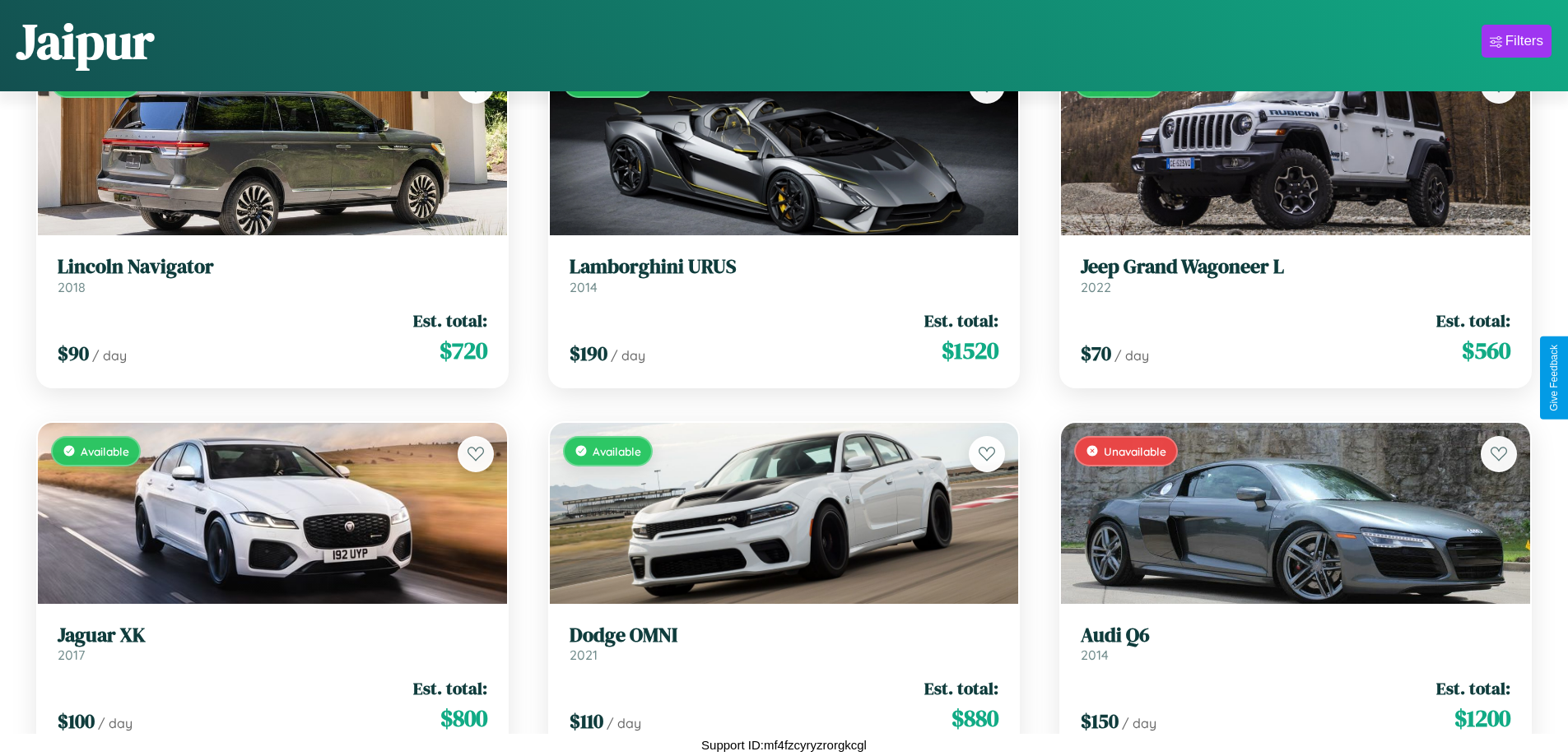
scroll to position [13130, 0]
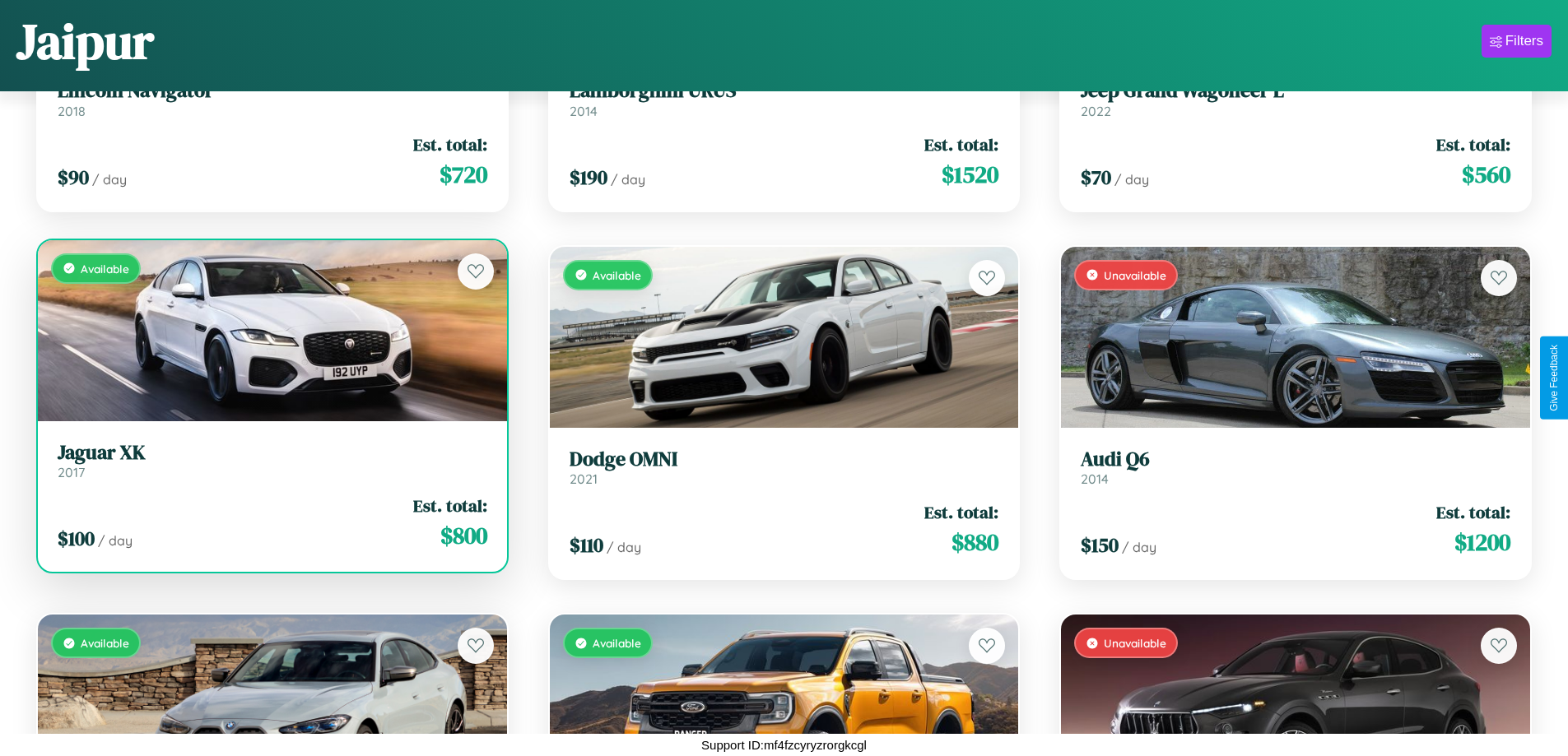
click at [270, 468] on link "Jaguar XK 2017" at bounding box center [272, 461] width 429 height 40
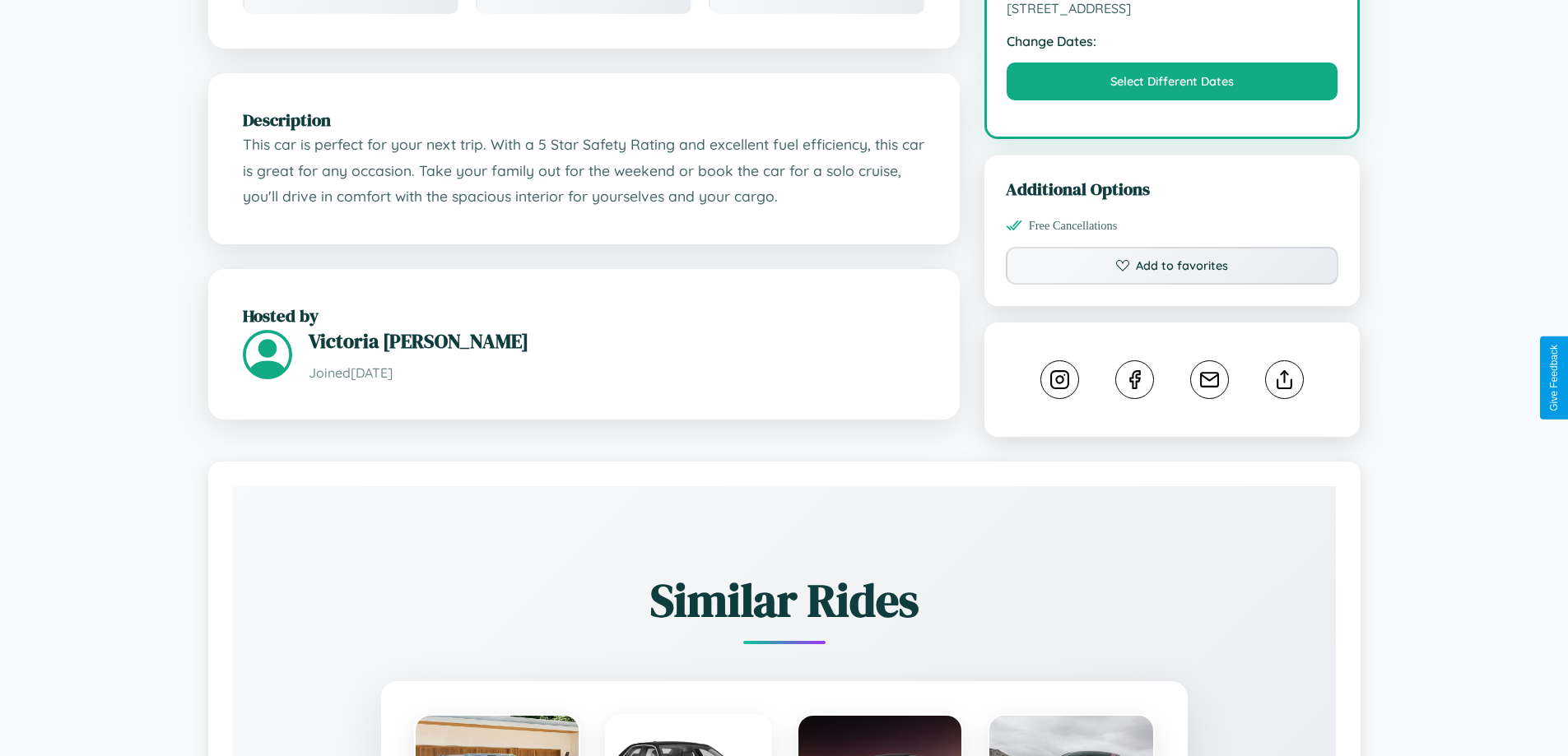
scroll to position [540, 0]
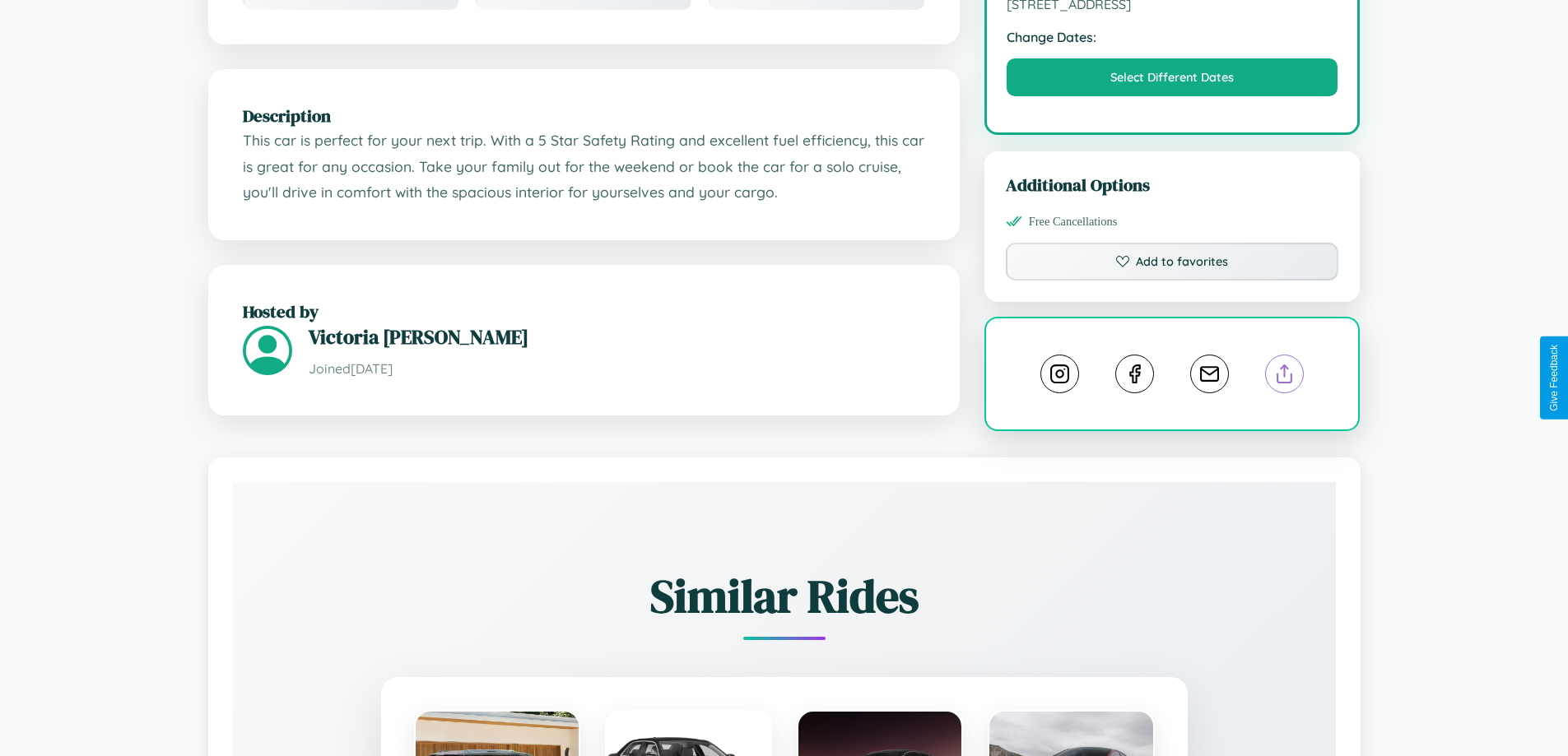
click at [1285, 376] on line at bounding box center [1285, 371] width 0 height 12
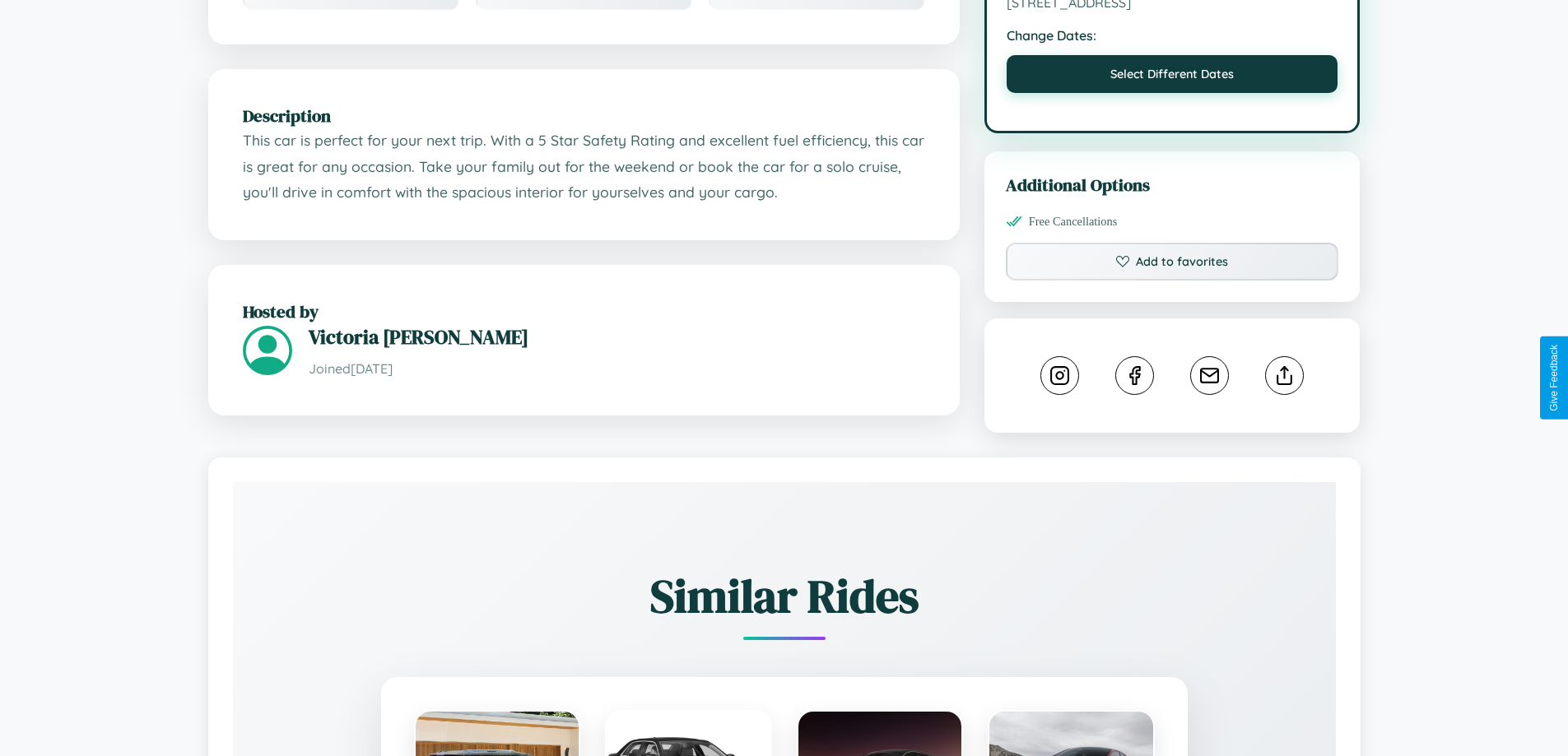
click at [1172, 80] on button "Select Different Dates" at bounding box center [1172, 74] width 332 height 38
select select "*"
select select "****"
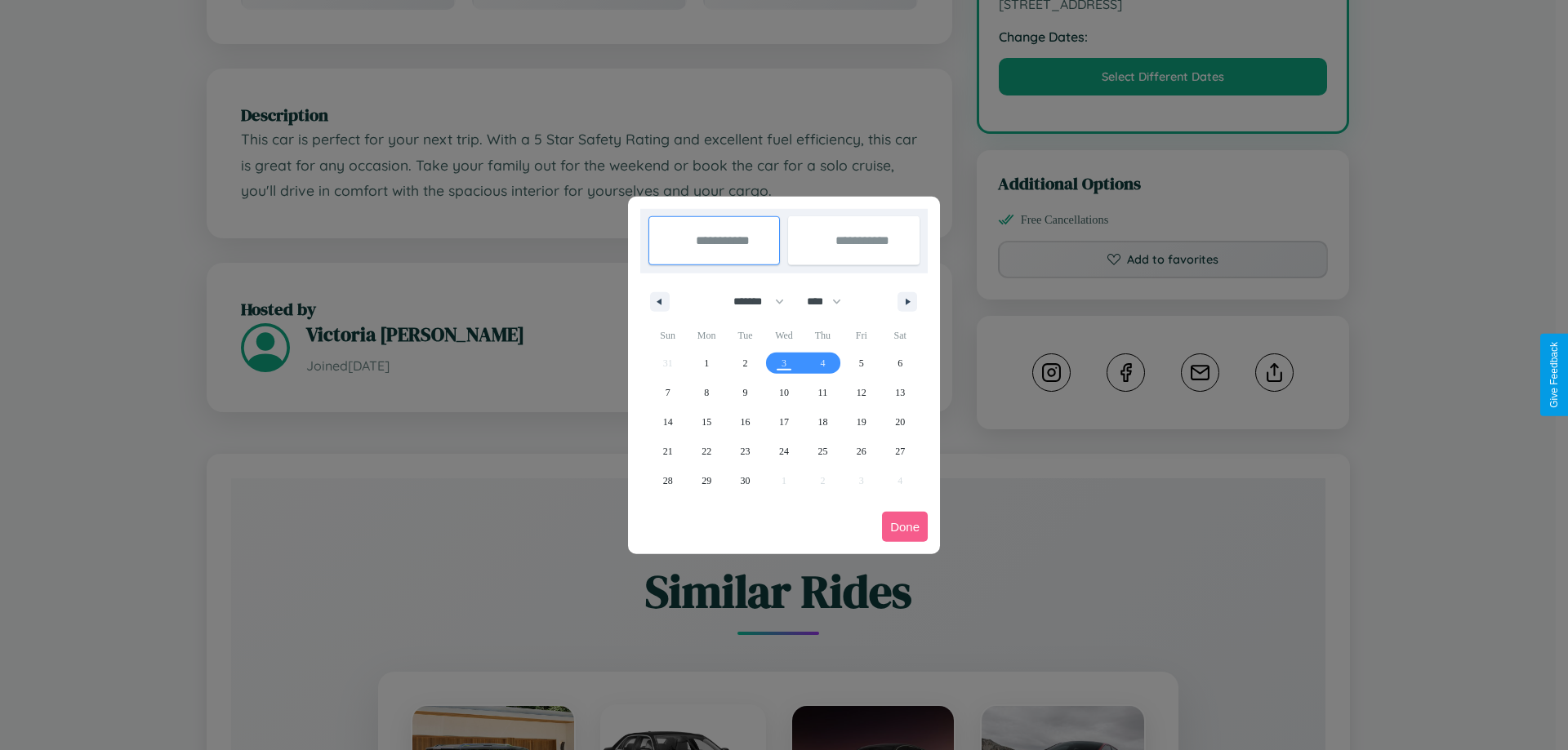
drag, startPoint x: 751, startPoint y: 302, endPoint x: 784, endPoint y: 327, distance: 41.4
click at [751, 302] on select "******* ******** ***** ***** *** **** **** ****** ********* ******* ******** **…" at bounding box center [756, 302] width 70 height 27
select select "*"
drag, startPoint x: 831, startPoint y: 302, endPoint x: 784, endPoint y: 327, distance: 53.2
click at [831, 302] on select "**** **** **** **** **** **** **** **** **** **** **** **** **** **** **** ****…" at bounding box center [823, 302] width 49 height 27
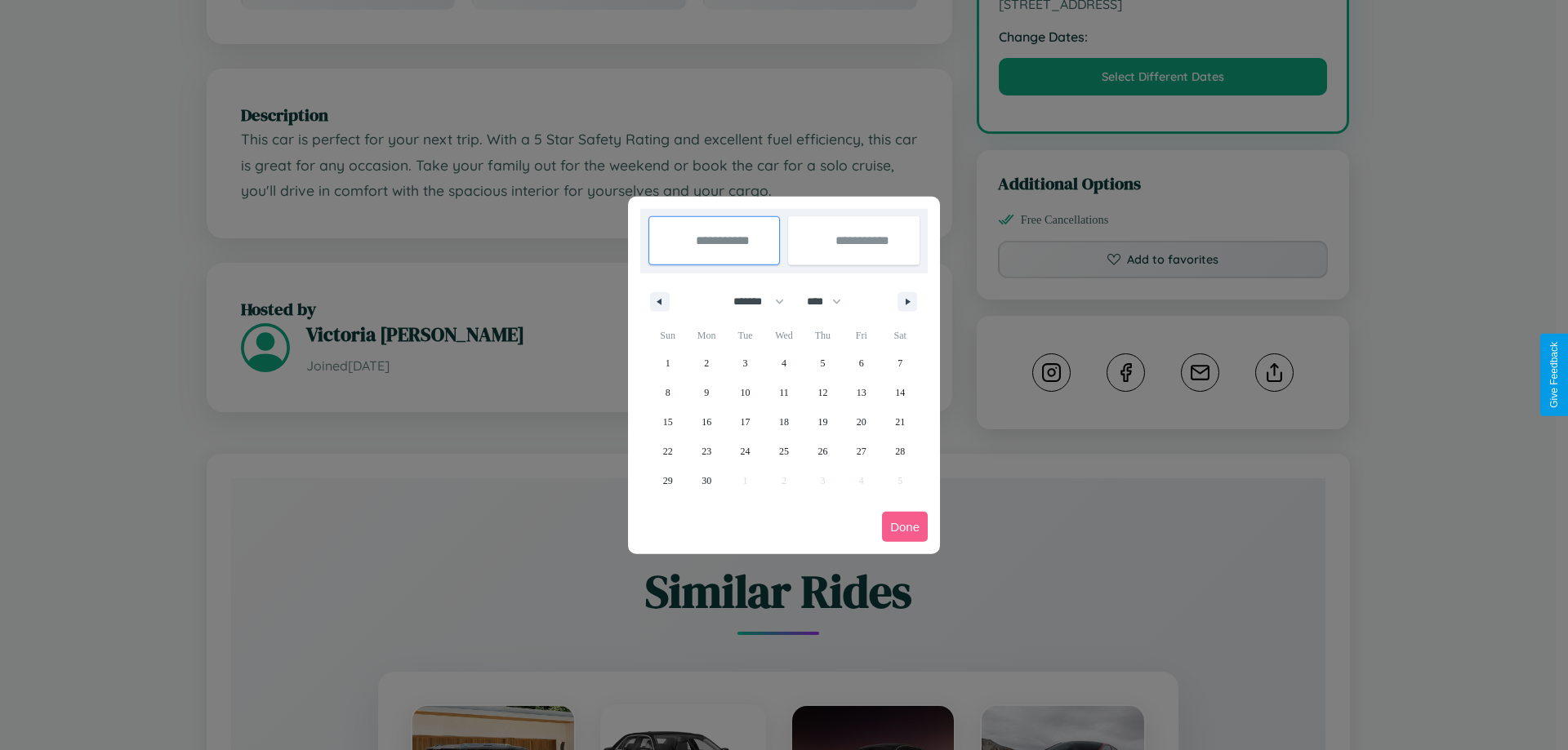
select select "****"
click at [860, 451] on span "26" at bounding box center [861, 451] width 10 height 29
type input "**********"
click at [706, 480] on span "29" at bounding box center [706, 481] width 10 height 29
type input "**********"
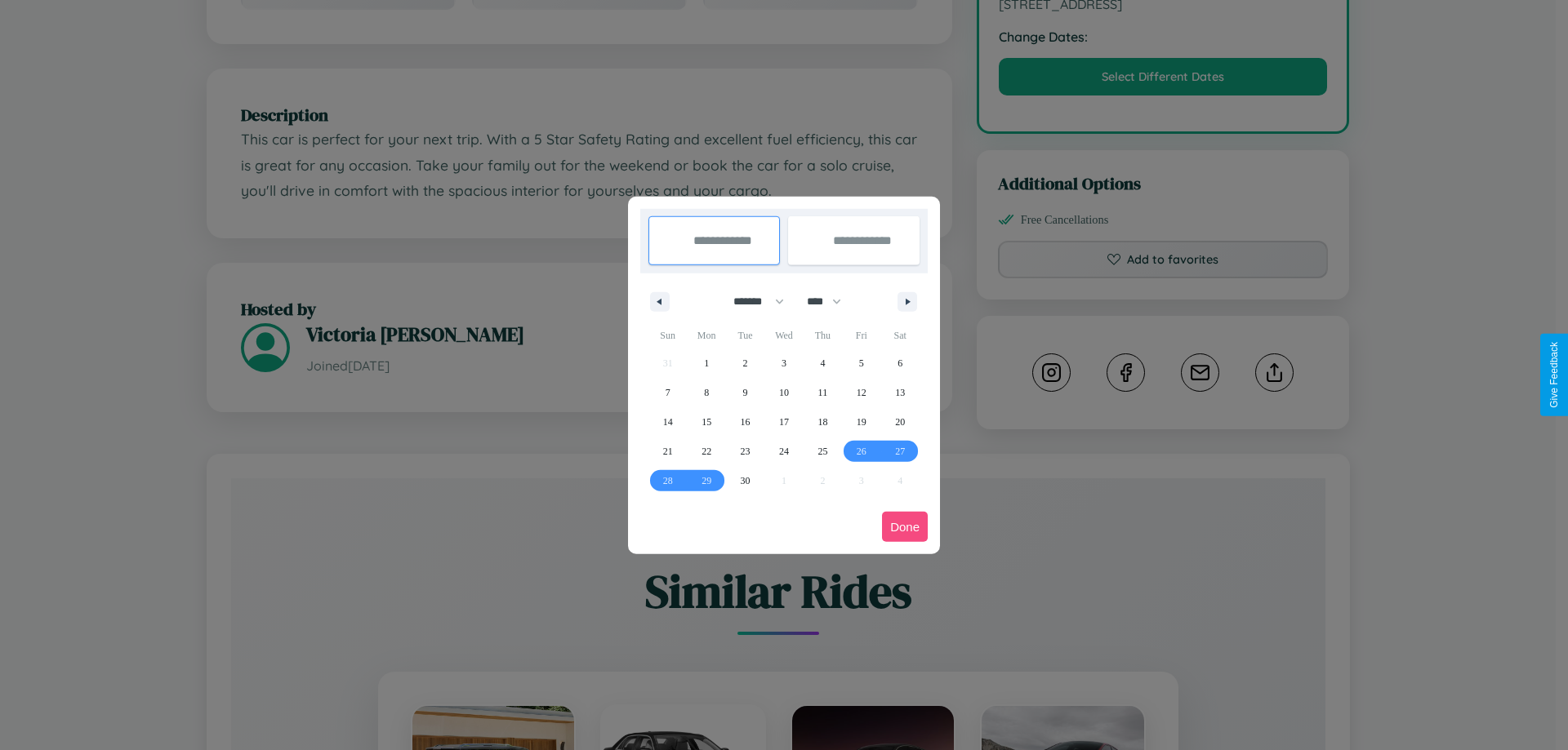
click at [905, 526] on button "Done" at bounding box center [904, 527] width 46 height 30
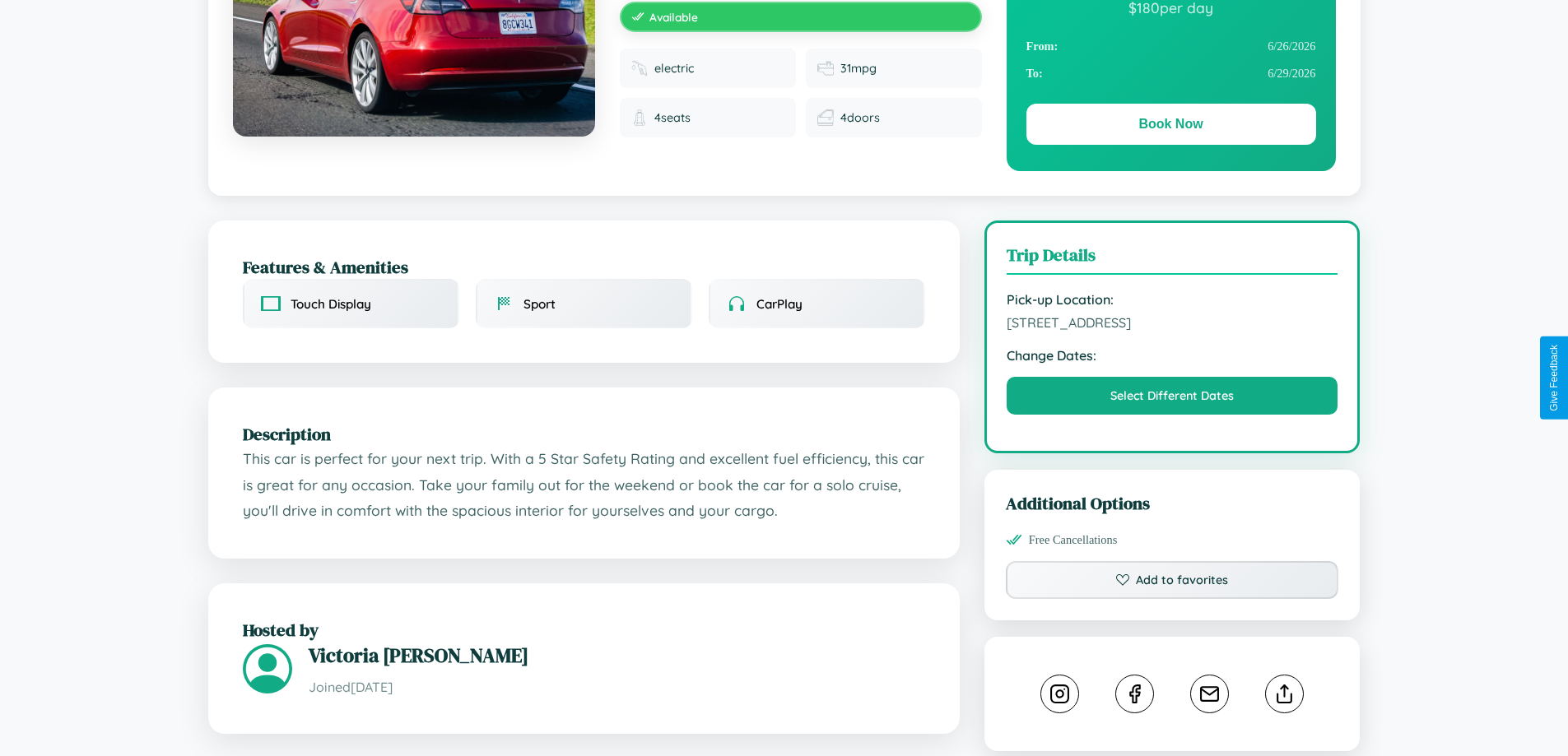
scroll to position [0, 0]
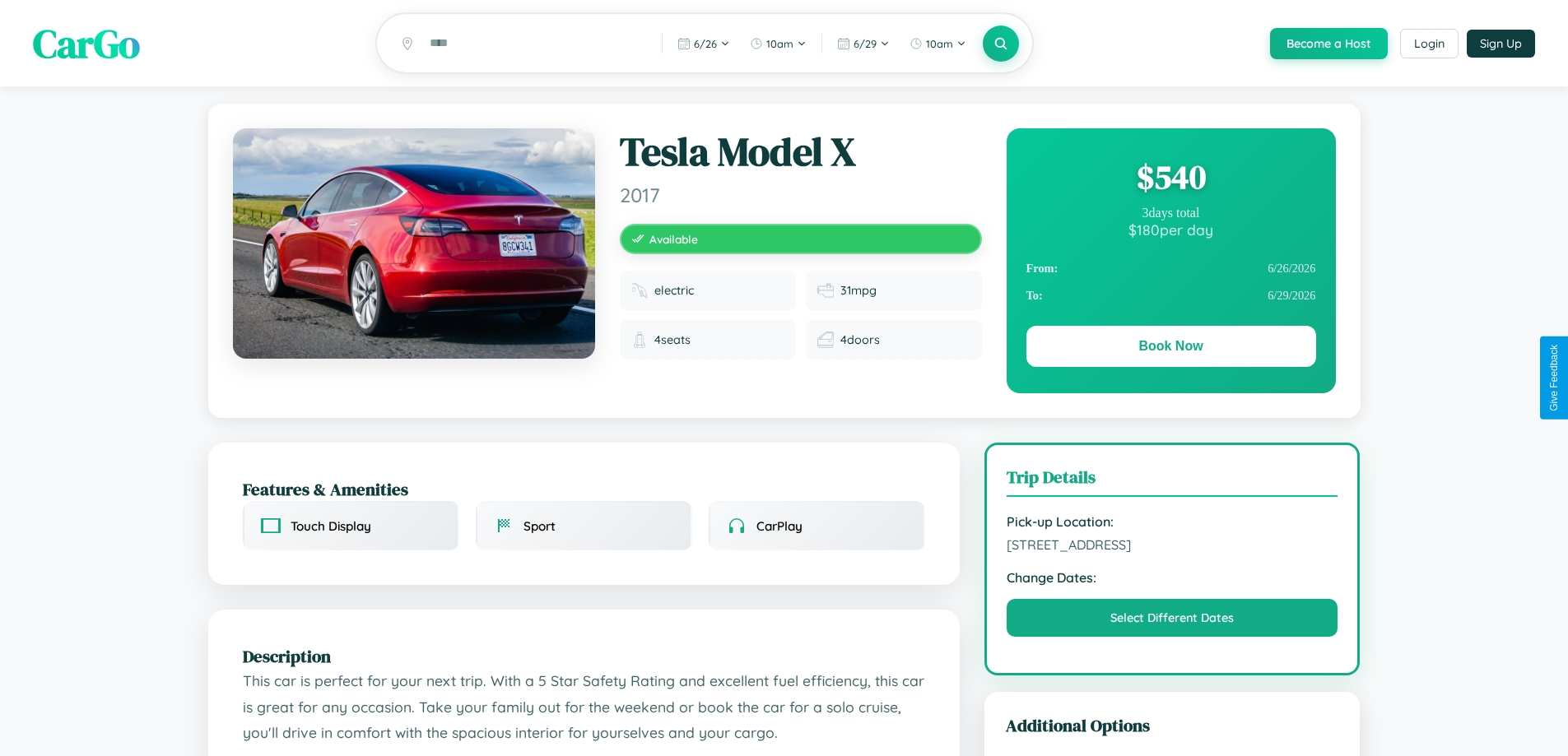
click at [1170, 180] on div "$ 540" at bounding box center [1171, 176] width 290 height 44
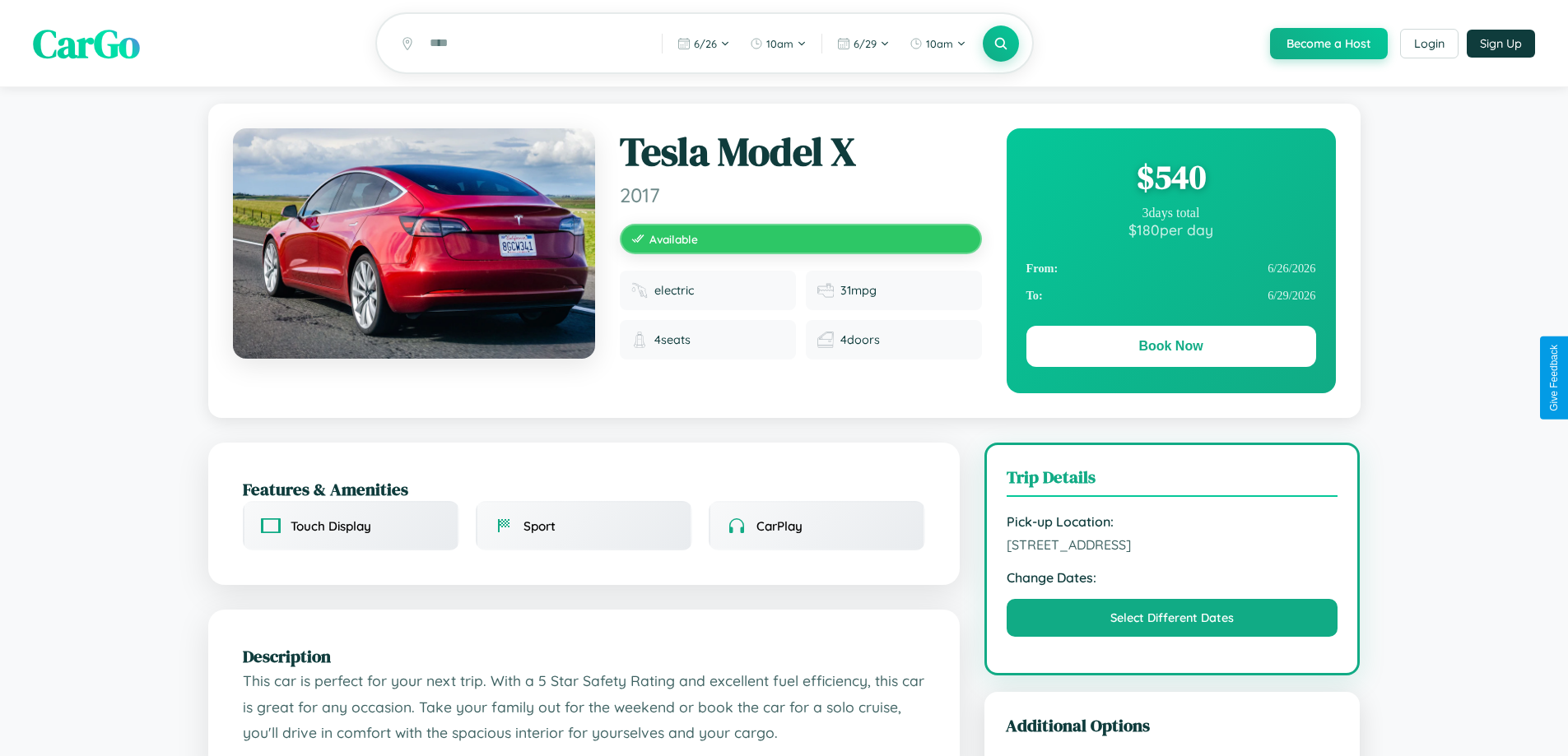
click at [1170, 180] on div "$ 540" at bounding box center [1171, 176] width 290 height 44
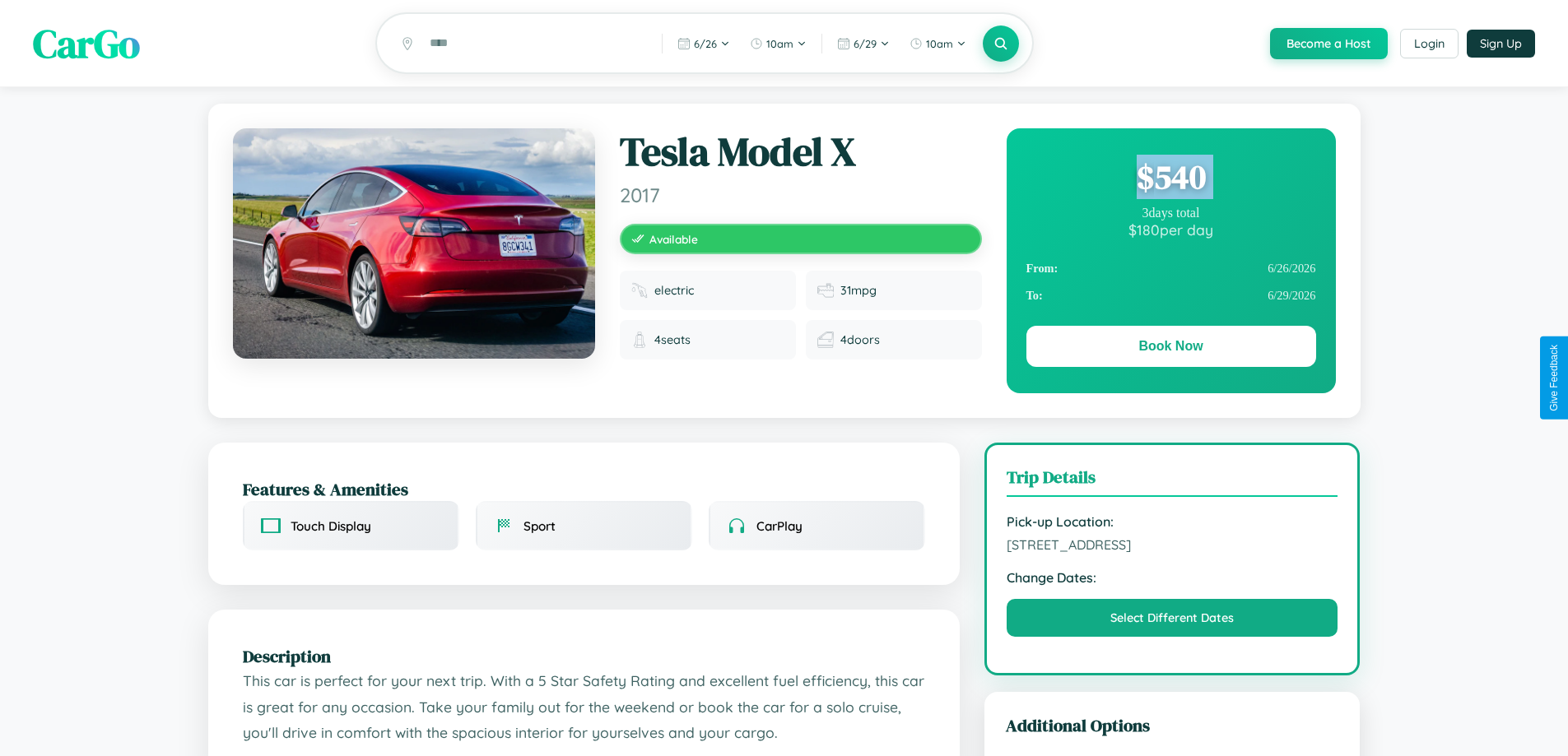
click at [1170, 180] on div "$ 540" at bounding box center [1171, 176] width 290 height 44
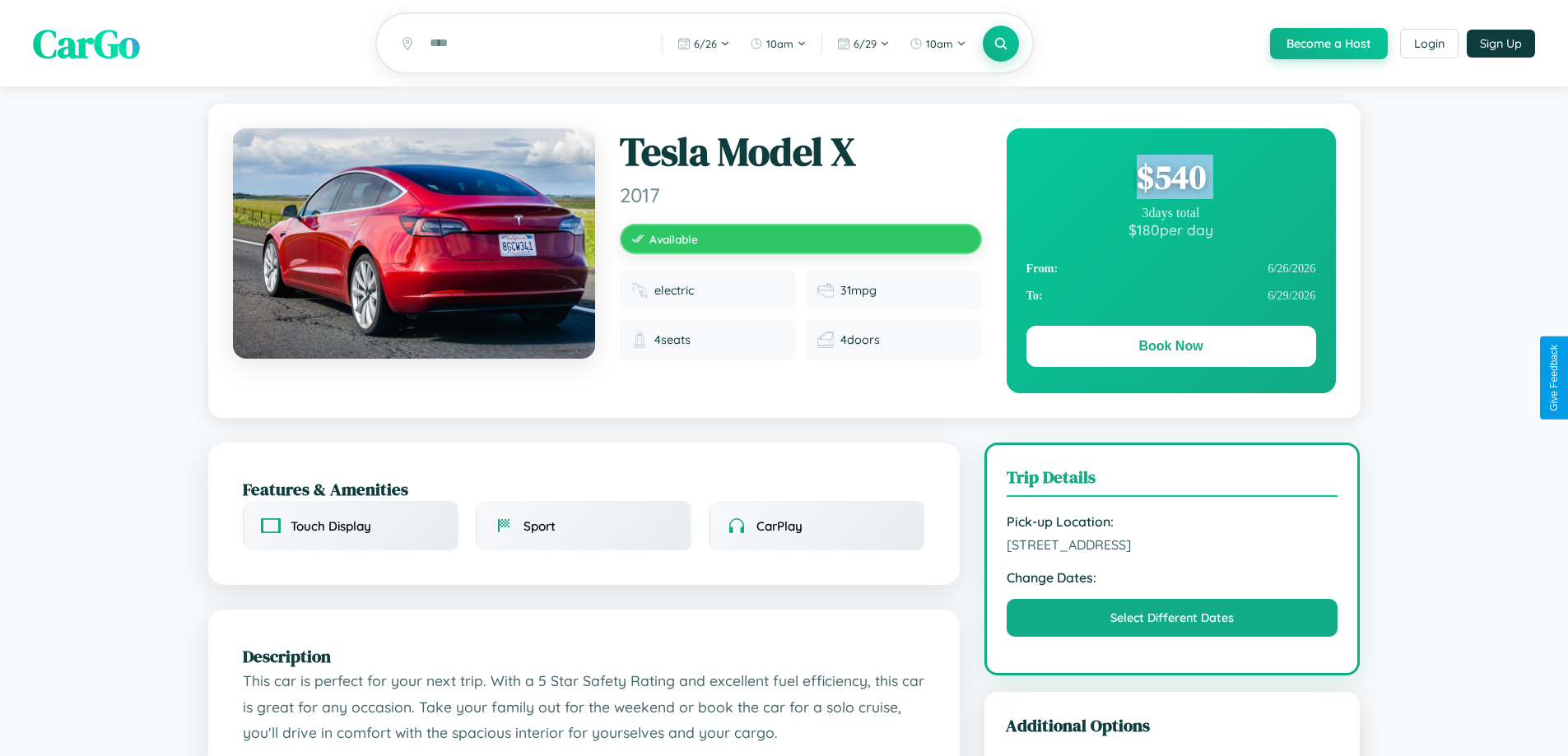
click at [1170, 180] on div "$ 540" at bounding box center [1171, 176] width 290 height 44
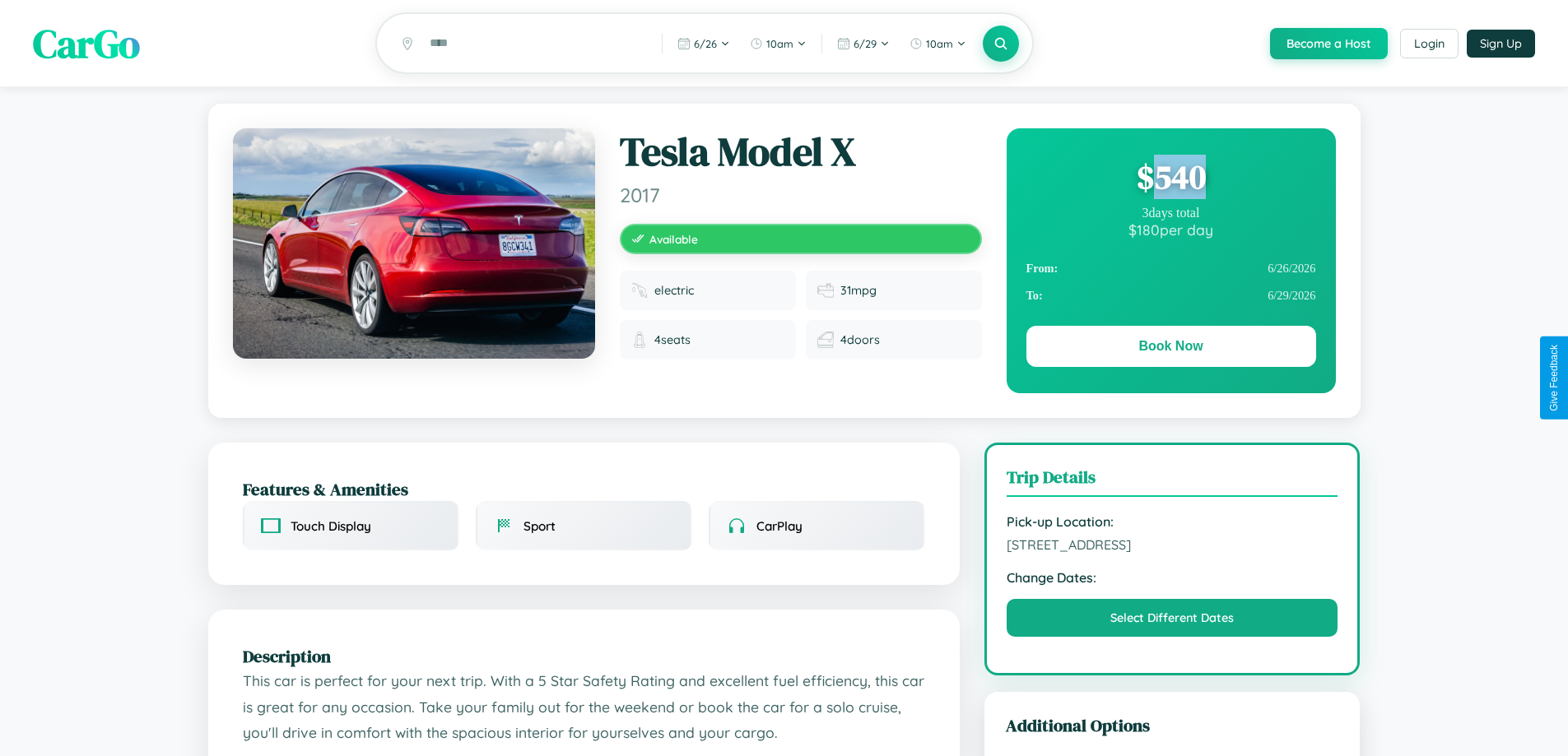
click at [1170, 180] on div "$ 540" at bounding box center [1171, 176] width 290 height 44
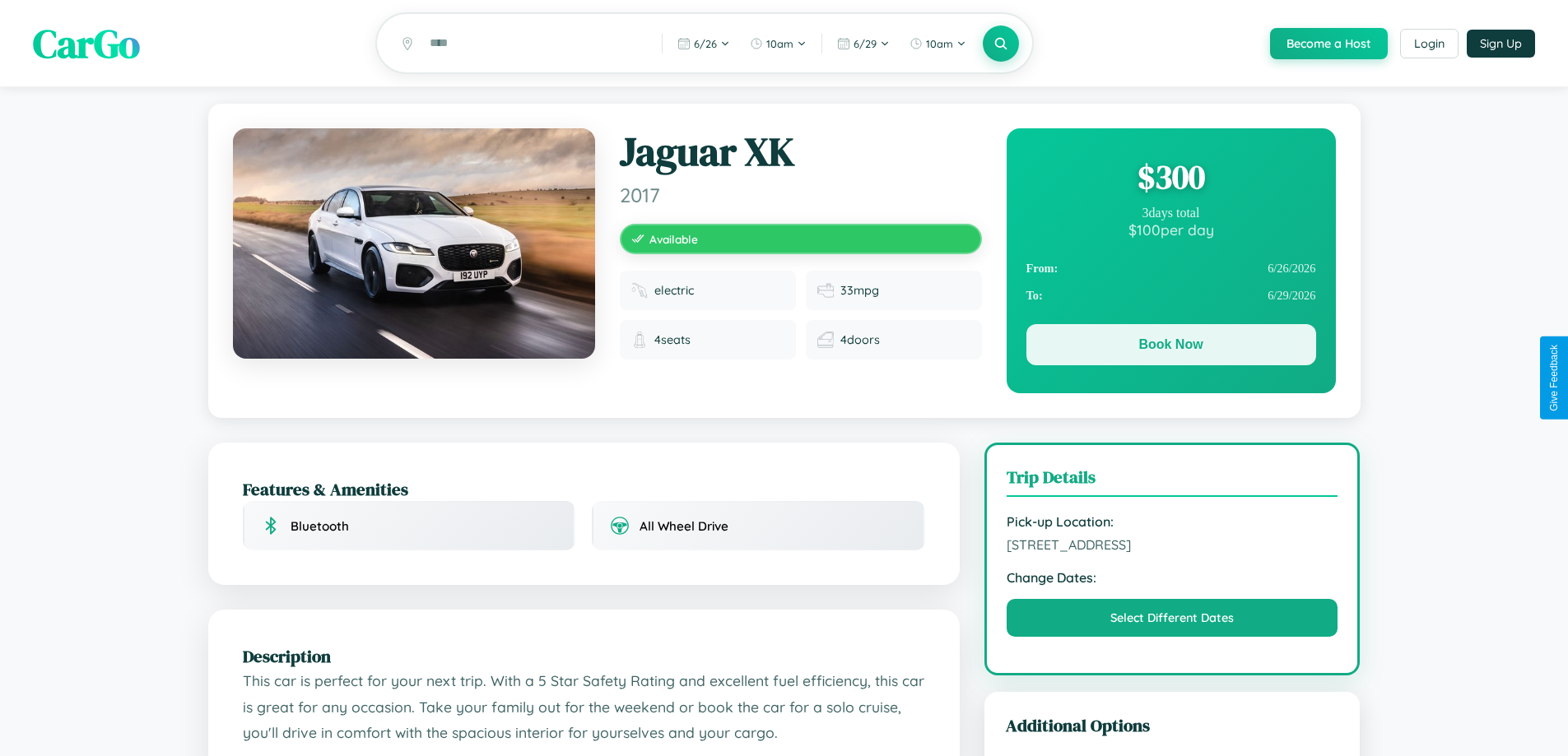
click at [1170, 348] on button "Book Now" at bounding box center [1171, 344] width 290 height 41
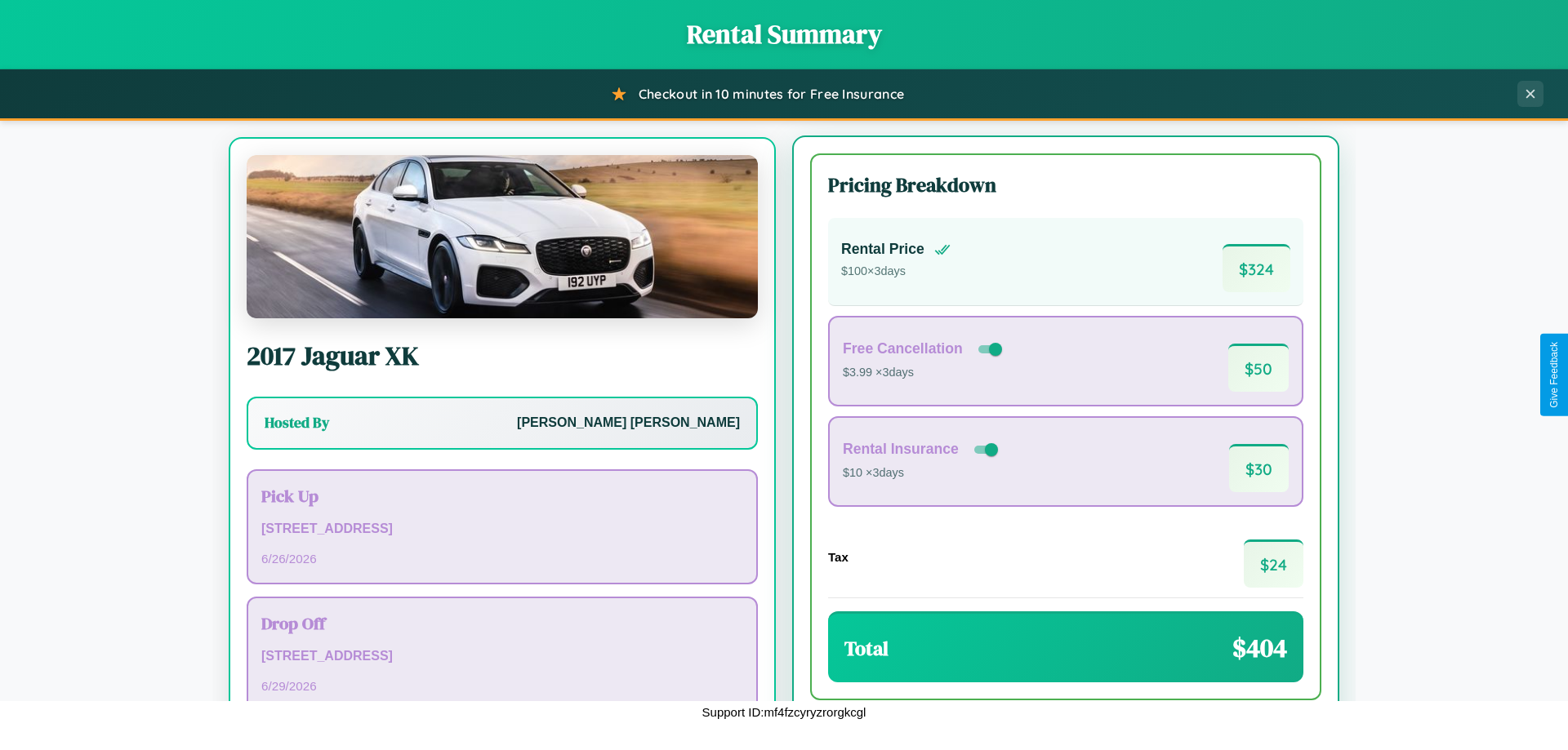
scroll to position [76, 0]
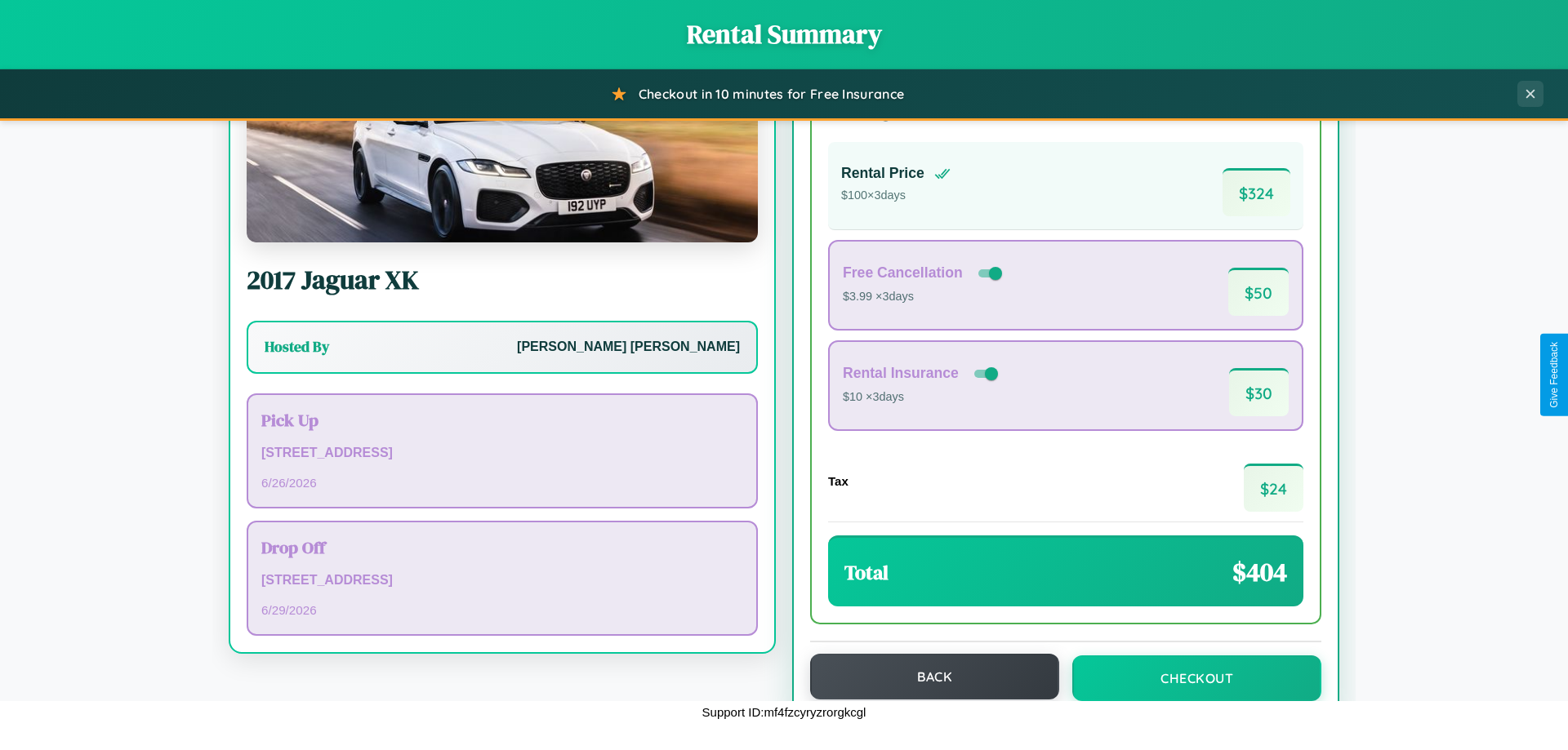
click at [927, 677] on button "Back" at bounding box center [934, 676] width 249 height 46
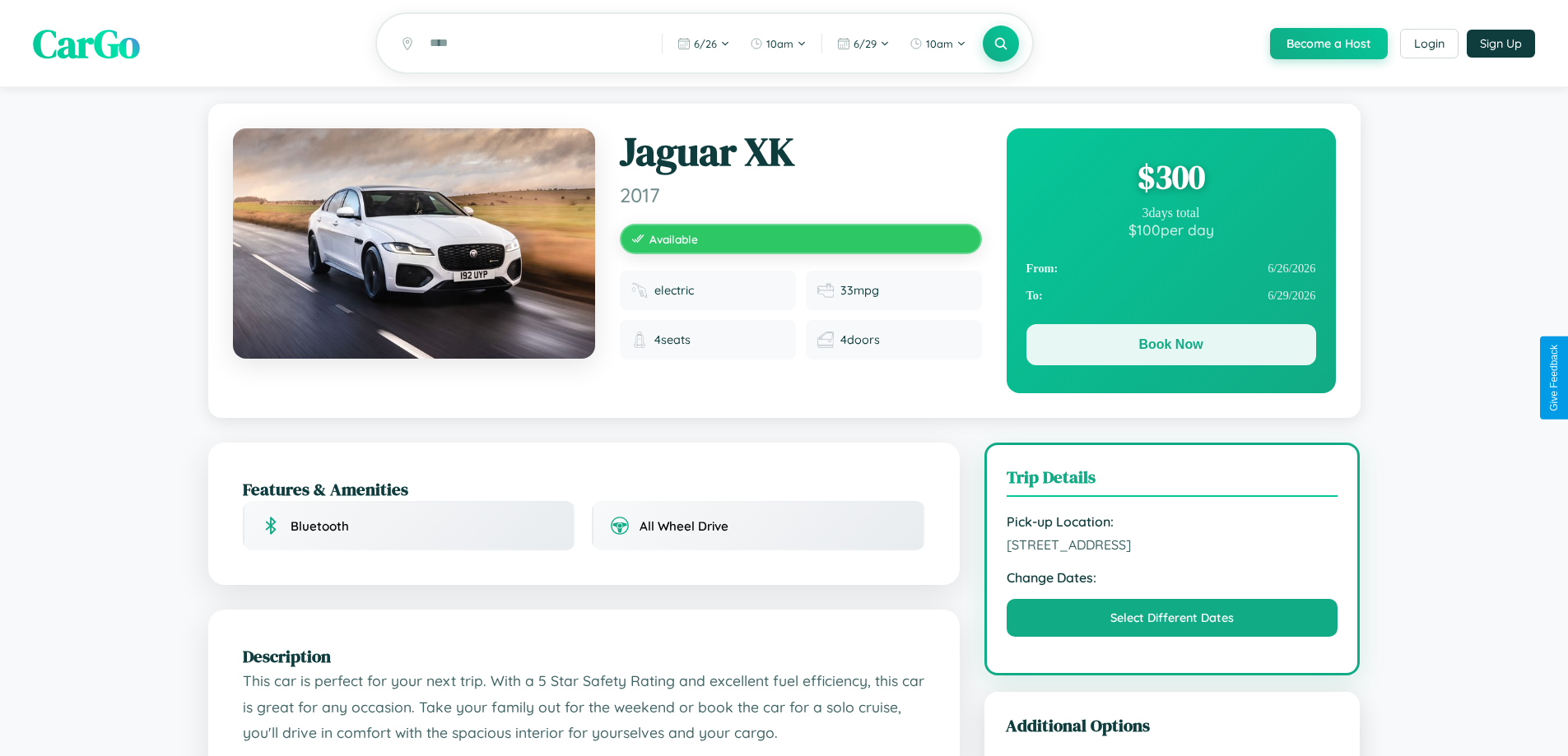
click at [1170, 348] on button "Book Now" at bounding box center [1171, 344] width 290 height 41
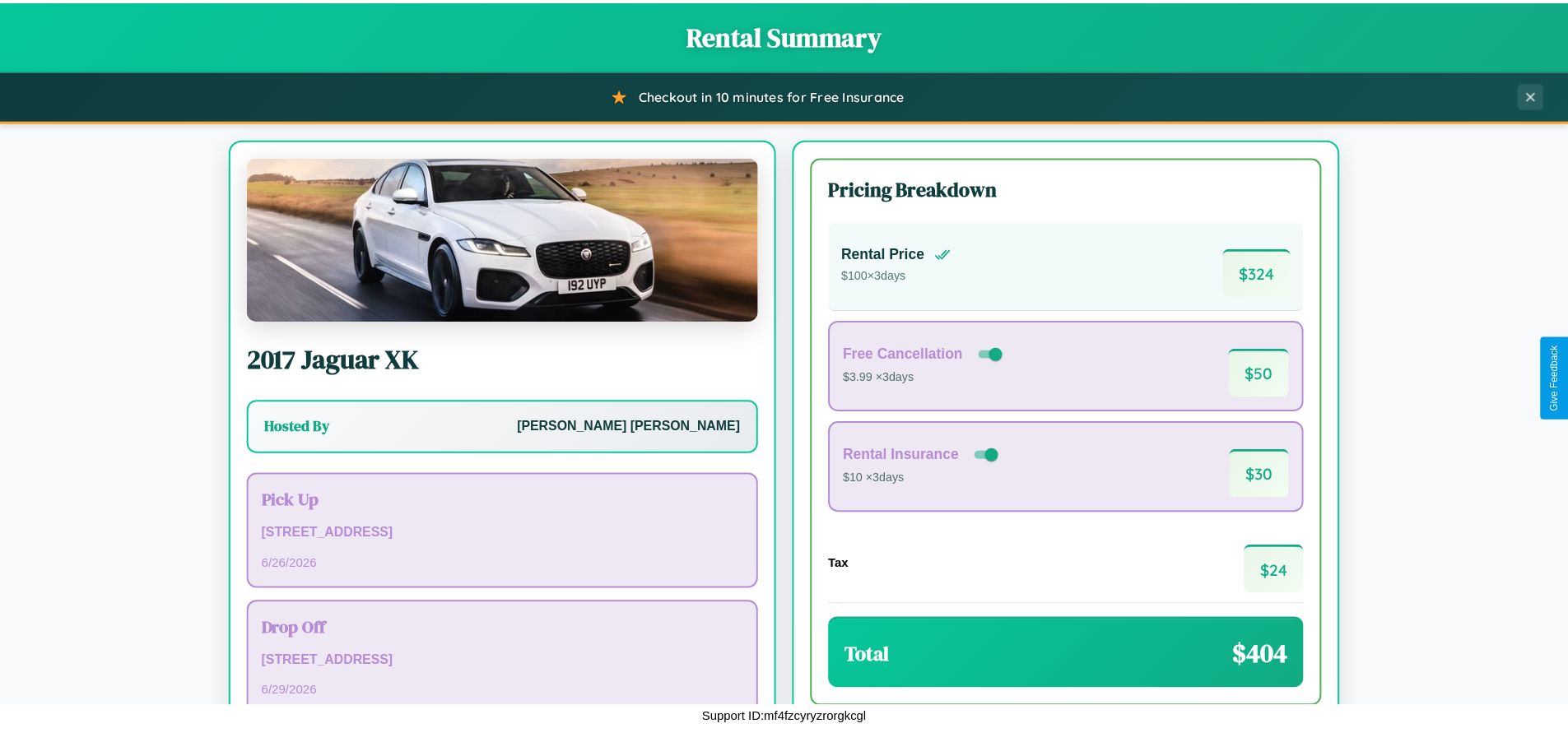
scroll to position [113, 0]
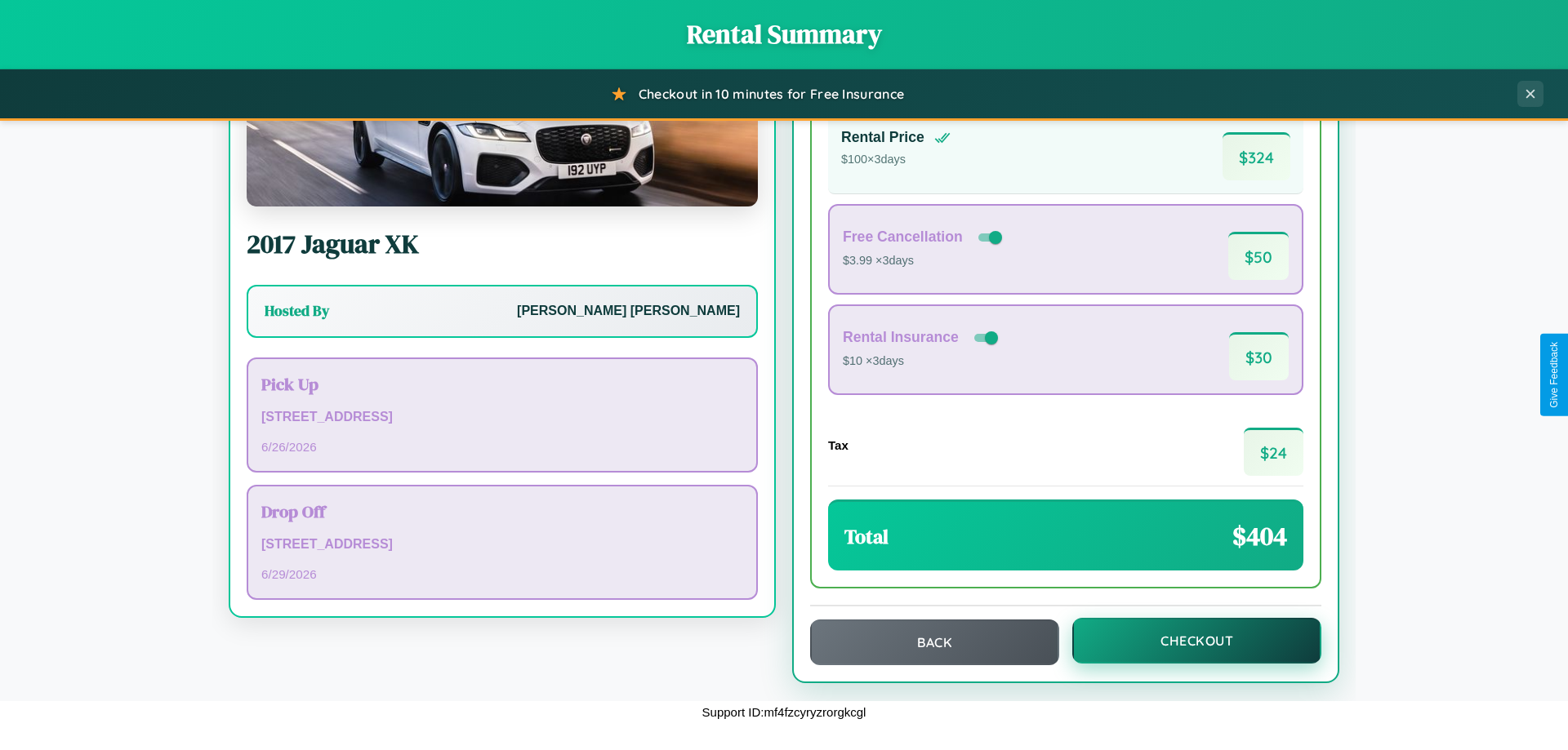
click at [1186, 641] on button "Checkout" at bounding box center [1197, 641] width 249 height 46
